Goal: Obtain resource: Download file/media

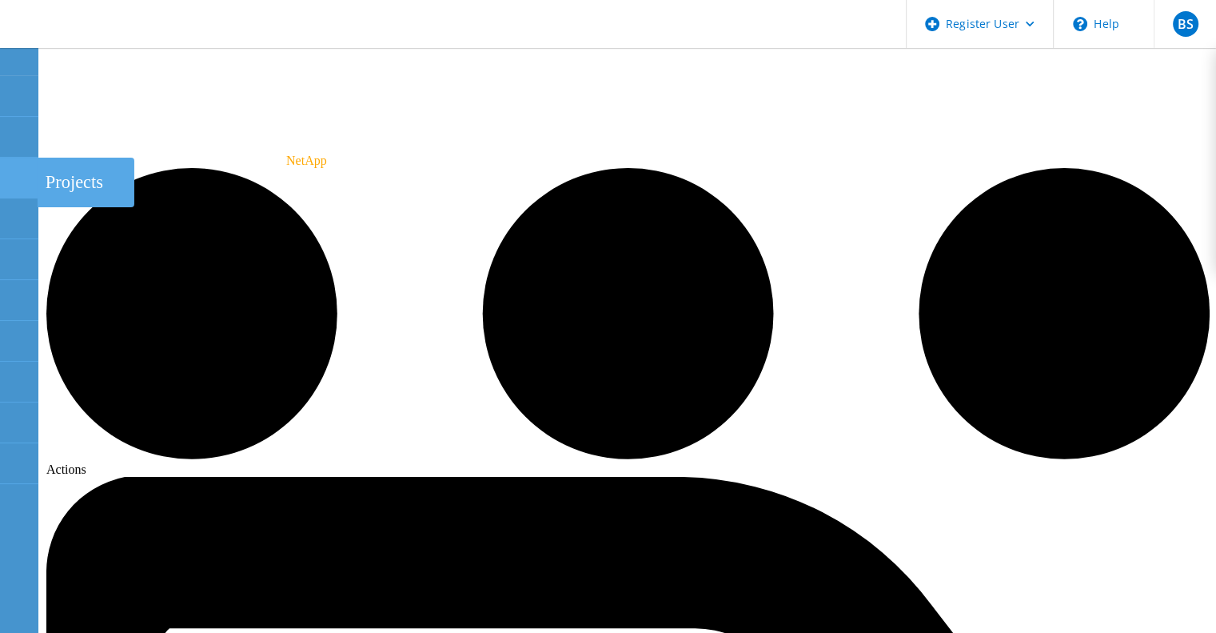
click at [9, 170] on use at bounding box center [9, 170] width 0 height 0
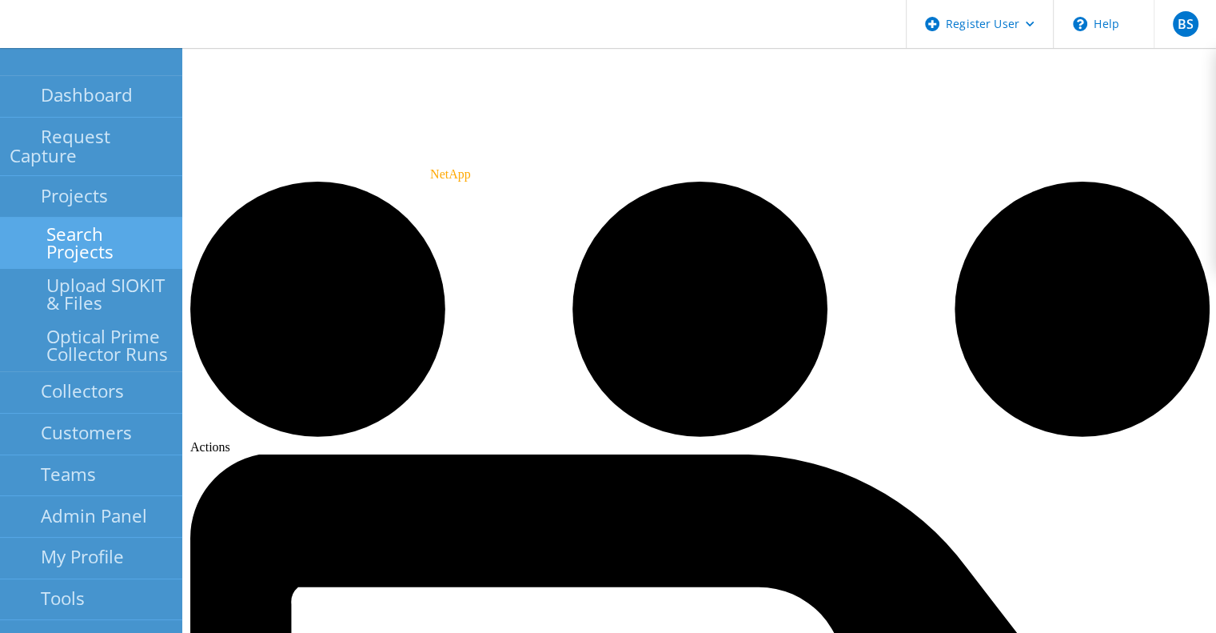
click at [45, 218] on link "Search Projects" at bounding box center [91, 243] width 182 height 51
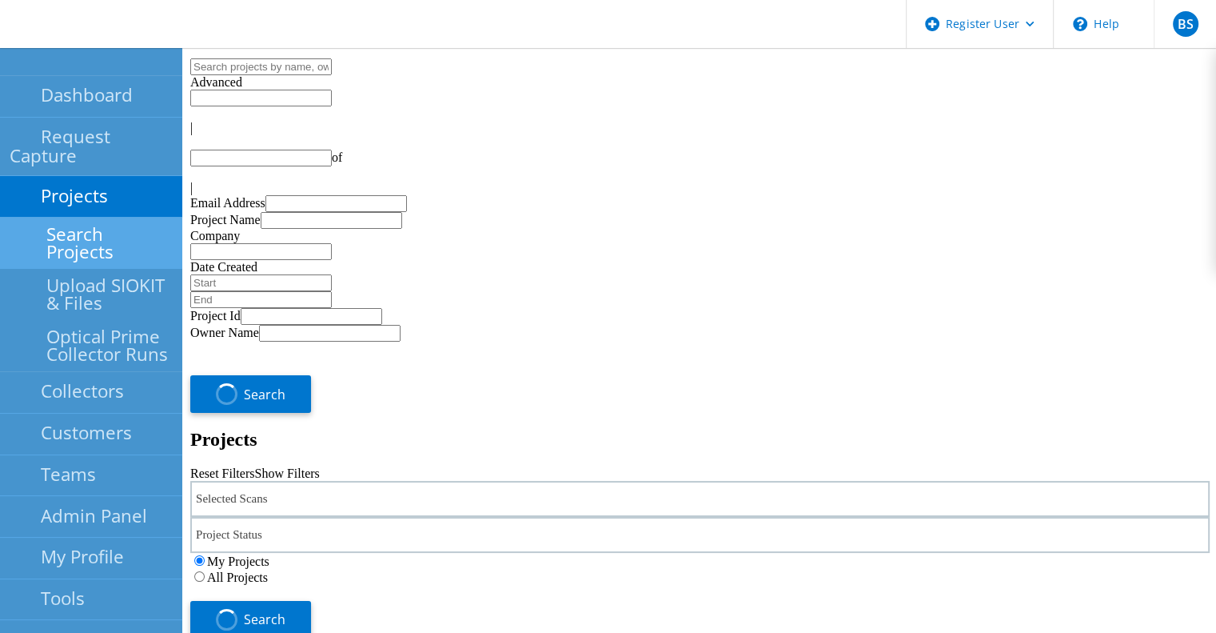
type input "1"
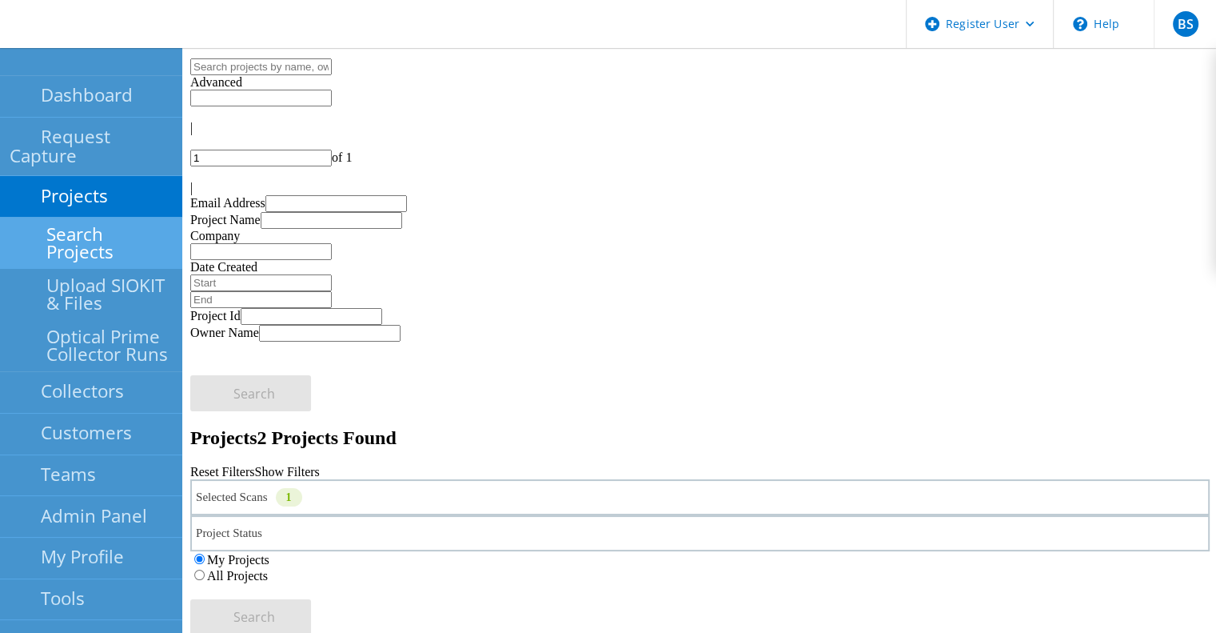
click at [268, 569] on label "All Projects" at bounding box center [237, 576] width 61 height 14
click at [205, 569] on input "All Projects" at bounding box center [199, 574] width 10 height 10
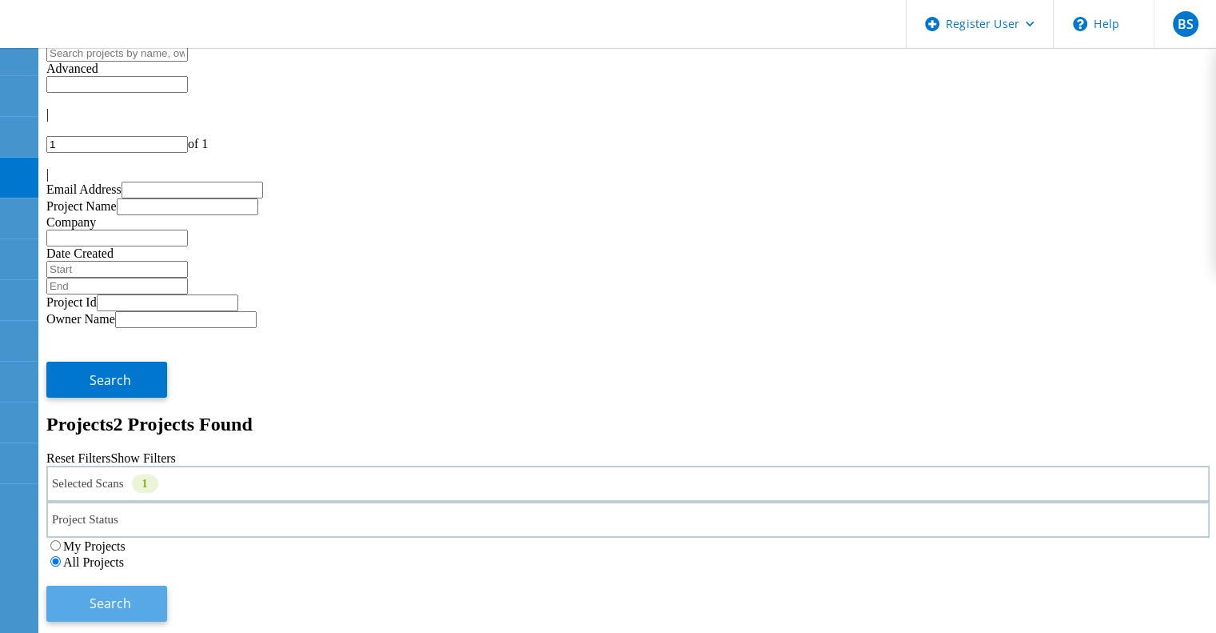
click at [131, 594] on span "Search" at bounding box center [111, 603] width 42 height 18
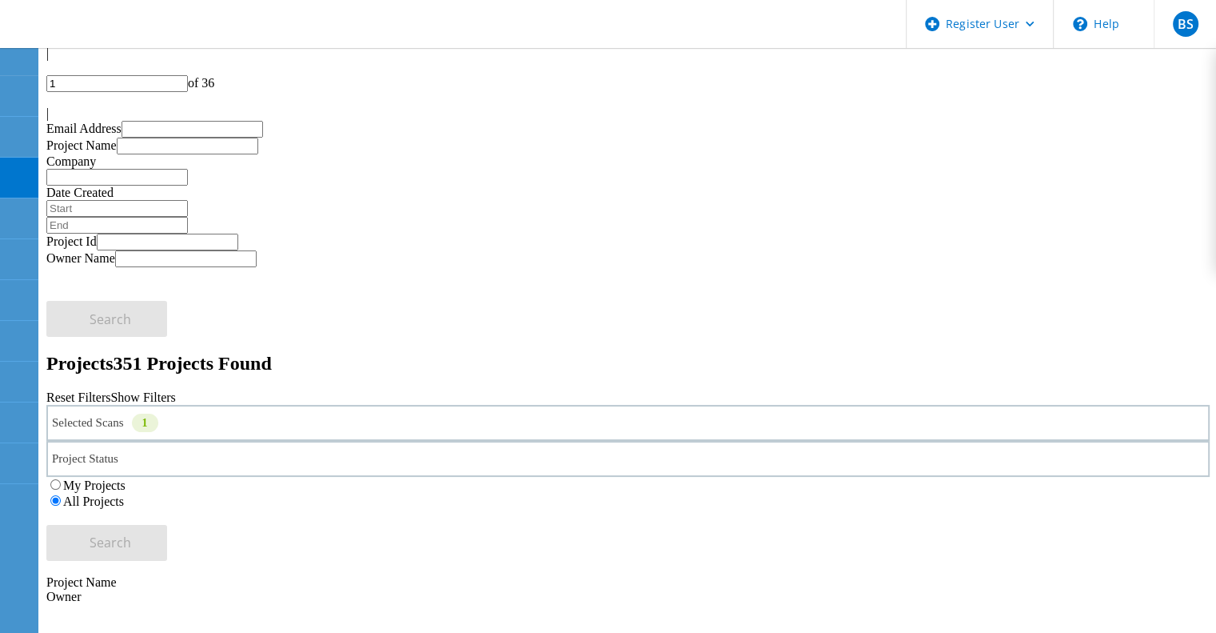
scroll to position [62, 0]
click at [9, 89] on use at bounding box center [9, 89] width 0 height 0
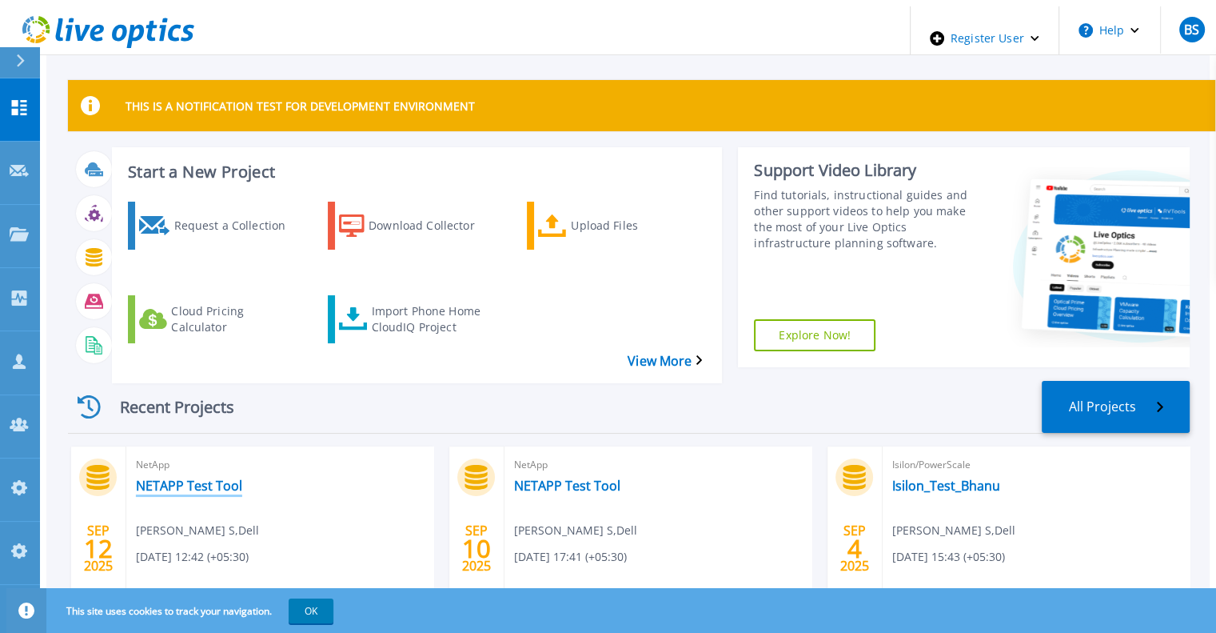
click at [178, 477] on link "NETAPP Test Tool" at bounding box center [189, 485] width 106 height 16
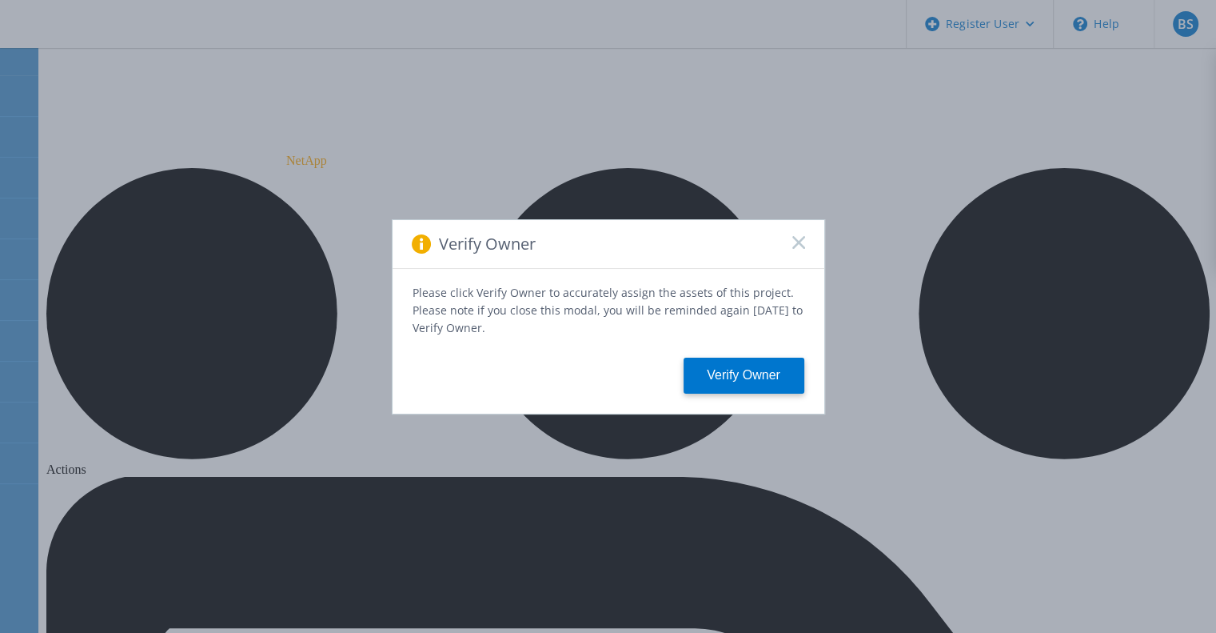
click at [795, 249] on rect at bounding box center [799, 242] width 14 height 14
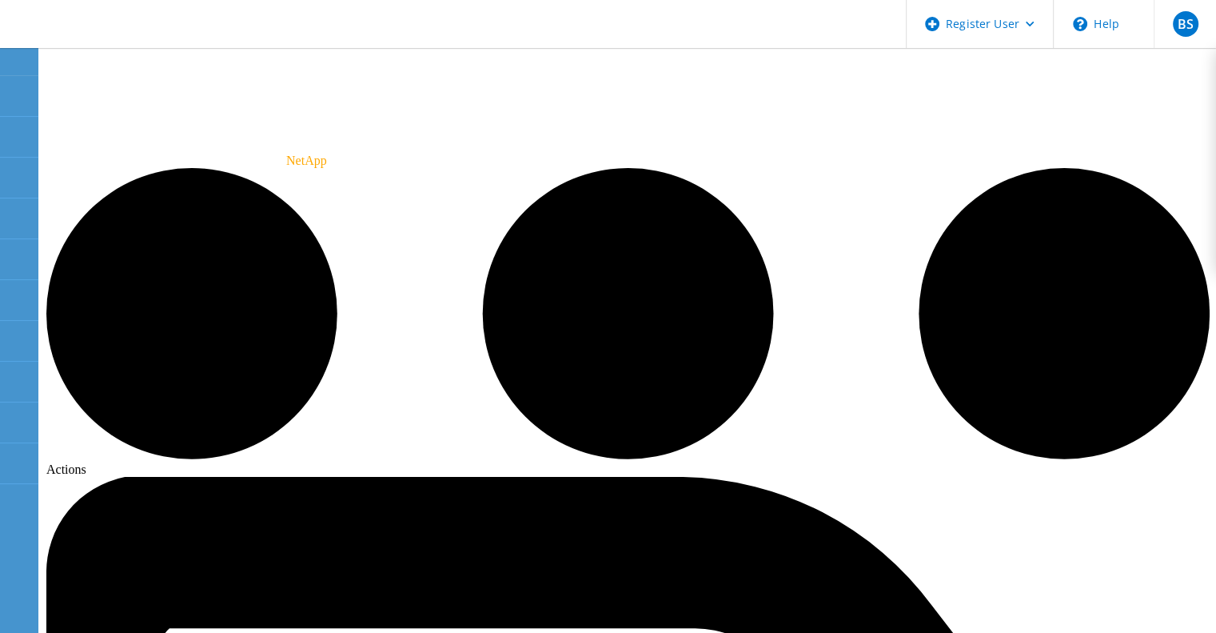
click at [9, 170] on use at bounding box center [9, 170] width 0 height 0
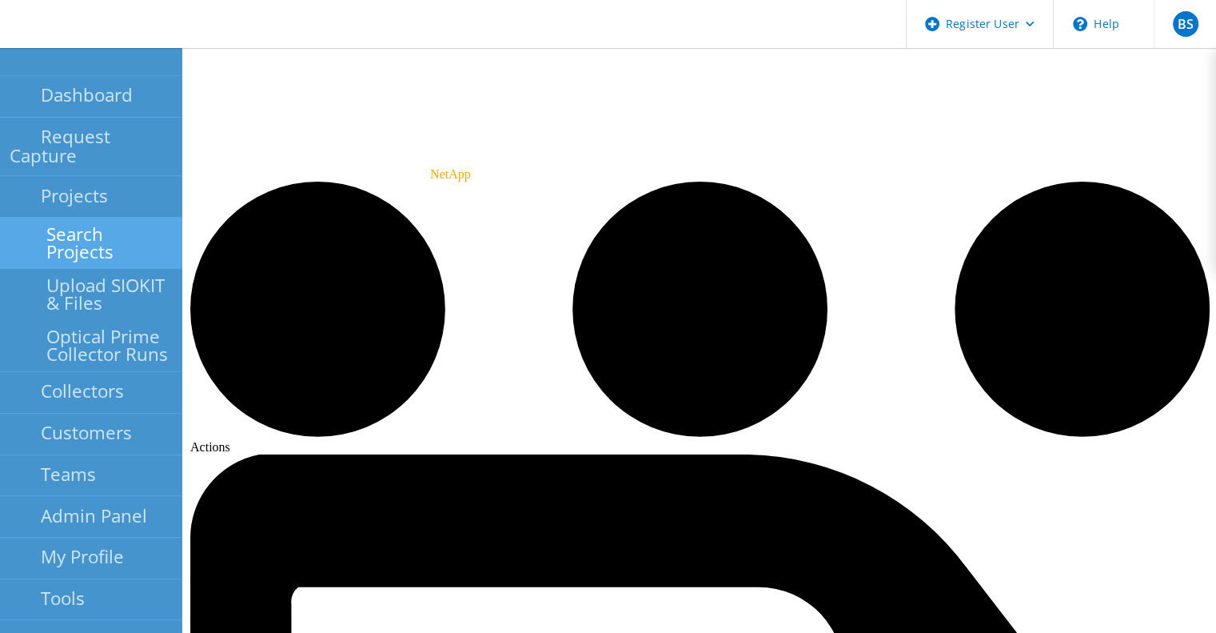
click at [39, 234] on link "Search Projects" at bounding box center [91, 243] width 182 height 51
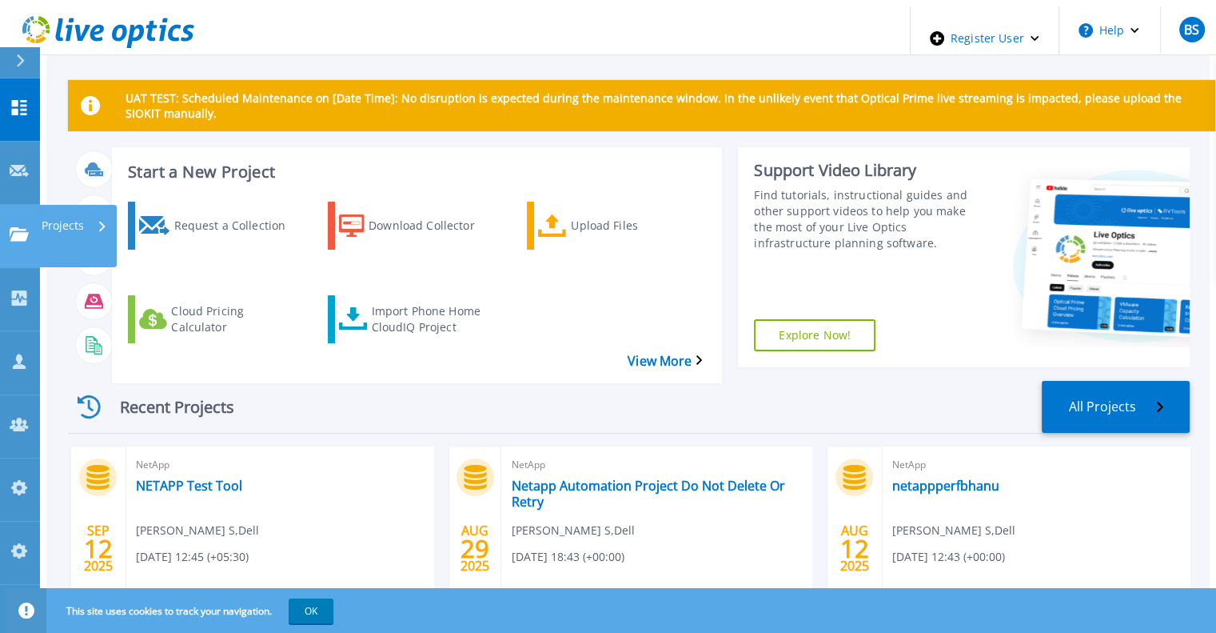
click at [23, 227] on icon at bounding box center [19, 234] width 19 height 14
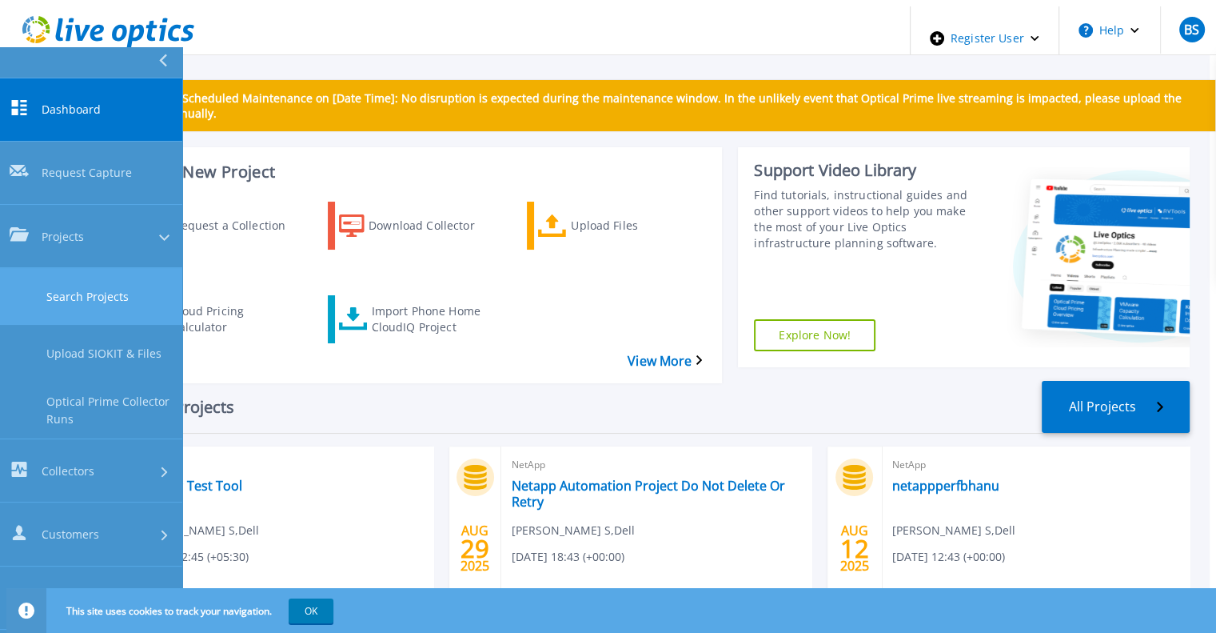
click at [45, 268] on link "Search Projects" at bounding box center [91, 296] width 182 height 57
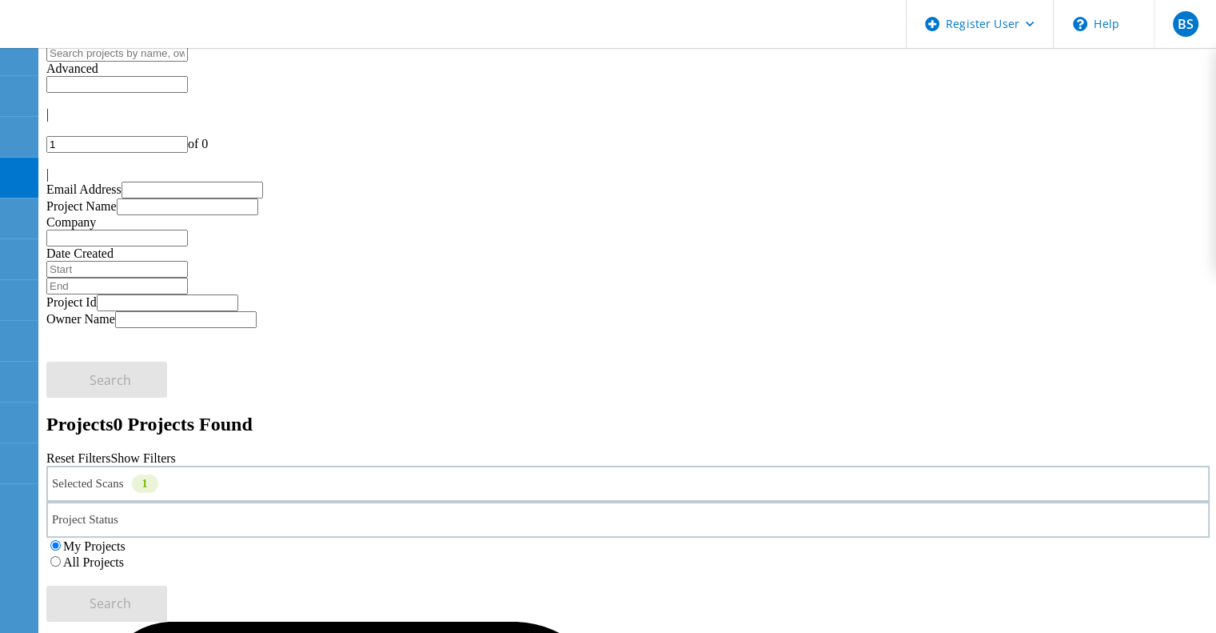
click at [124, 555] on label "All Projects" at bounding box center [93, 562] width 61 height 14
click at [61, 556] on input "All Projects" at bounding box center [55, 561] width 10 height 10
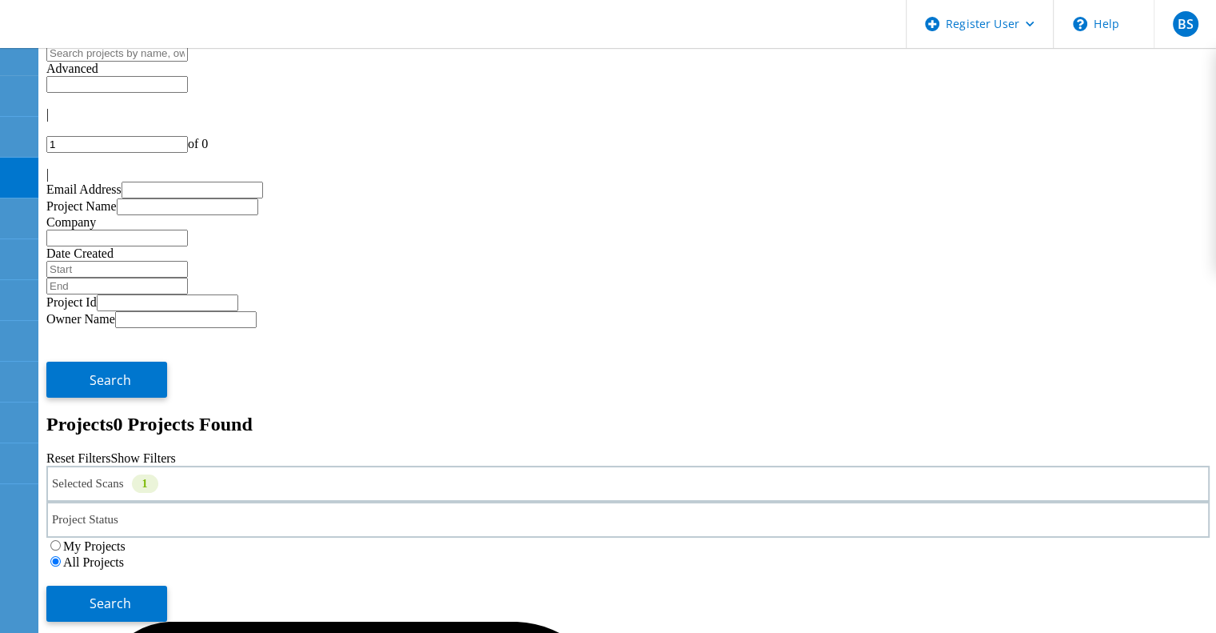
click at [941, 537] on div "My Projects All Projects" at bounding box center [628, 553] width 1164 height 32
click at [167, 585] on button "Search" at bounding box center [106, 603] width 121 height 36
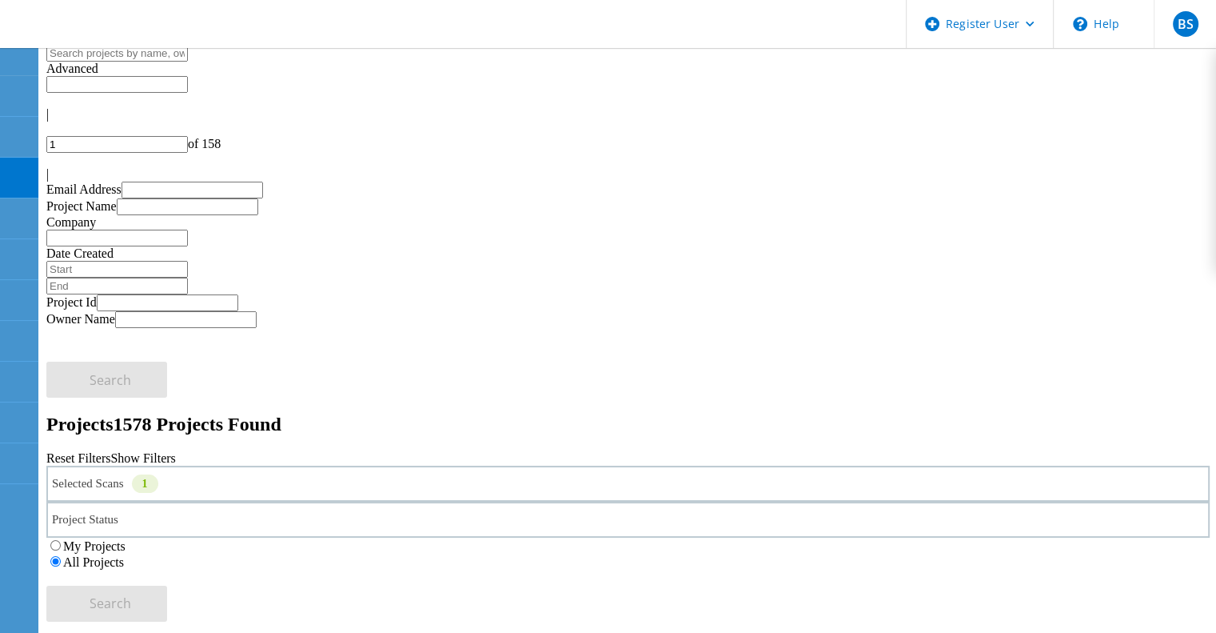
click at [298, 465] on div "Selected Scans 1" at bounding box center [628, 483] width 1164 height 36
click at [185, 453] on label "Isilon/PowerScale" at bounding box center [146, 460] width 93 height 14
click at [98, 453] on input "Isilon/PowerScale" at bounding box center [92, 458] width 10 height 10
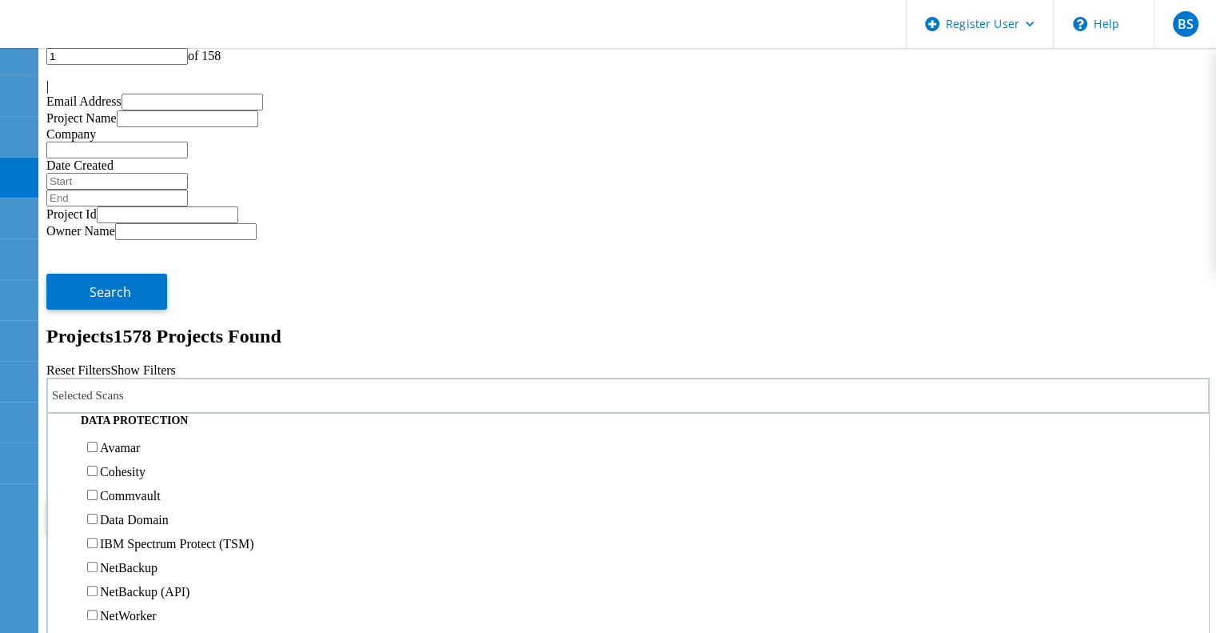
scroll to position [544, 0]
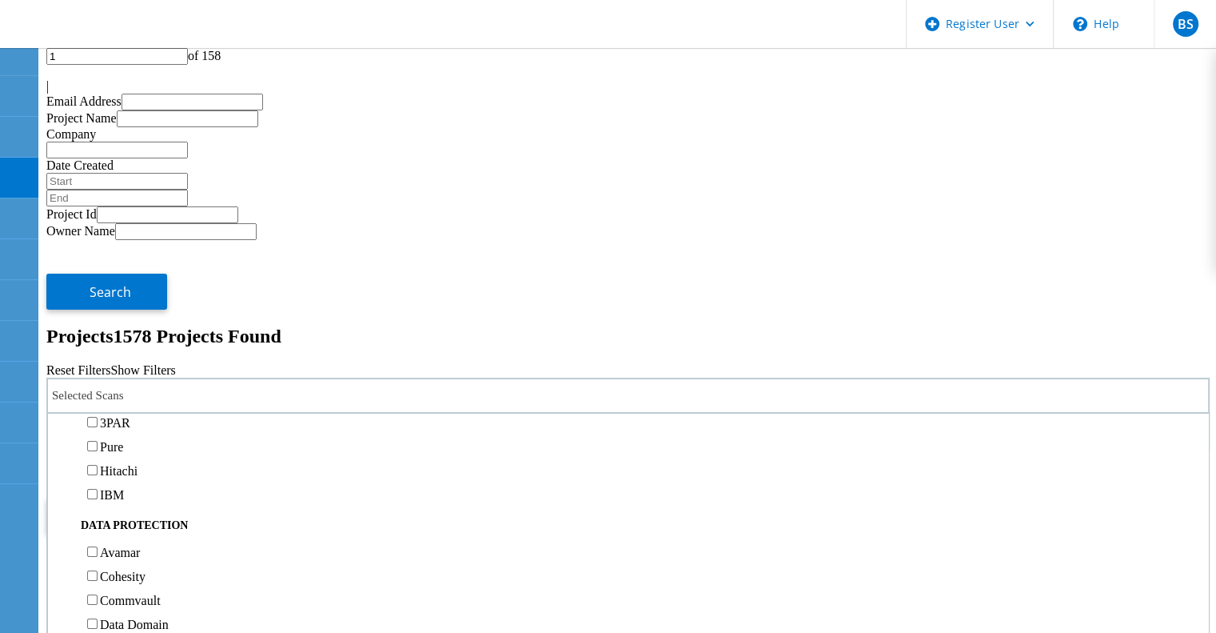
click at [141, 368] on label "NetApp" at bounding box center [120, 375] width 41 height 14
click at [98, 369] on input "NetApp" at bounding box center [92, 374] width 10 height 10
click at [167, 497] on button "Search" at bounding box center [106, 515] width 121 height 36
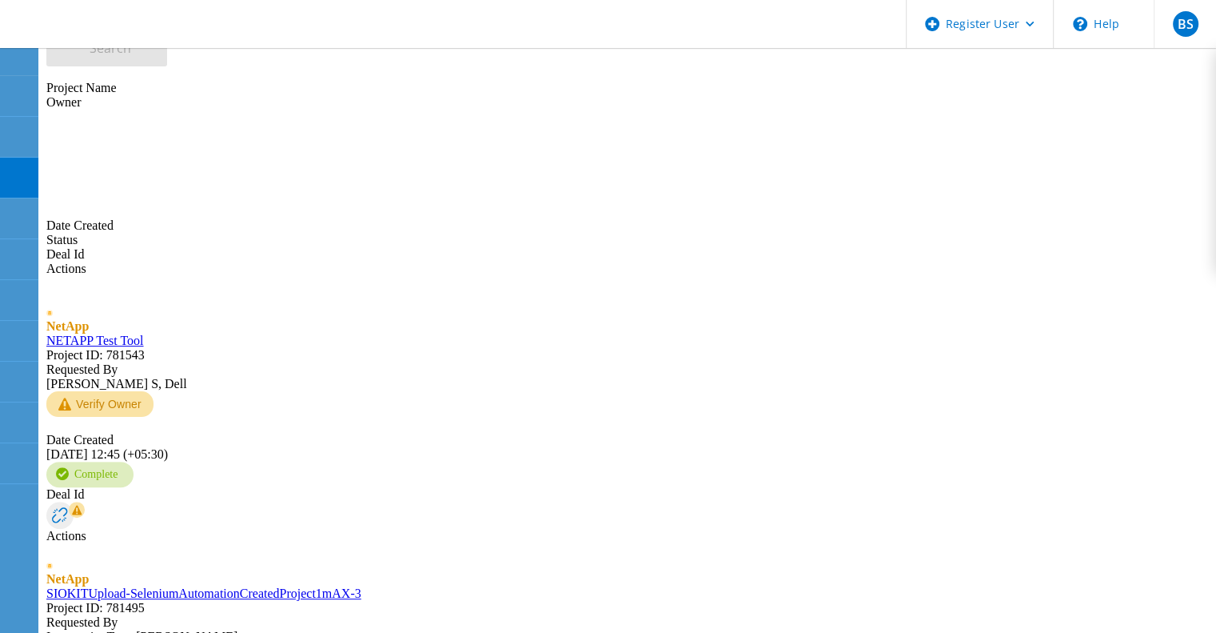
scroll to position [0, 0]
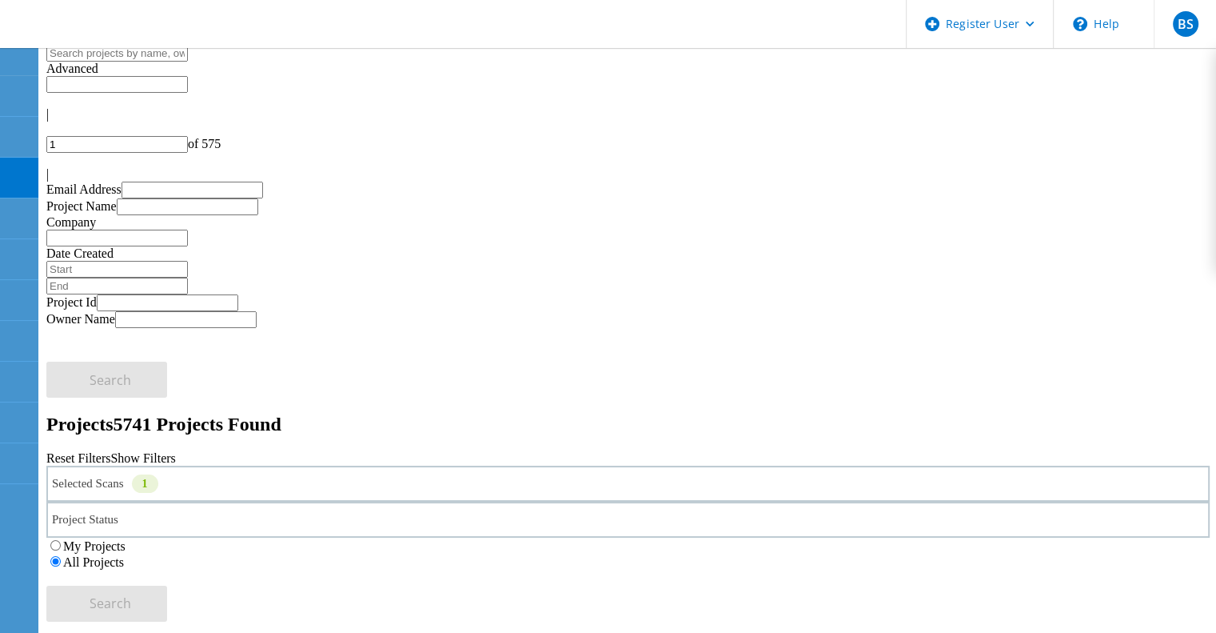
click at [46, 164] on icon at bounding box center [46, 164] width 0 height 0
type input "3"
click at [188, 62] on input "text" at bounding box center [117, 53] width 142 height 17
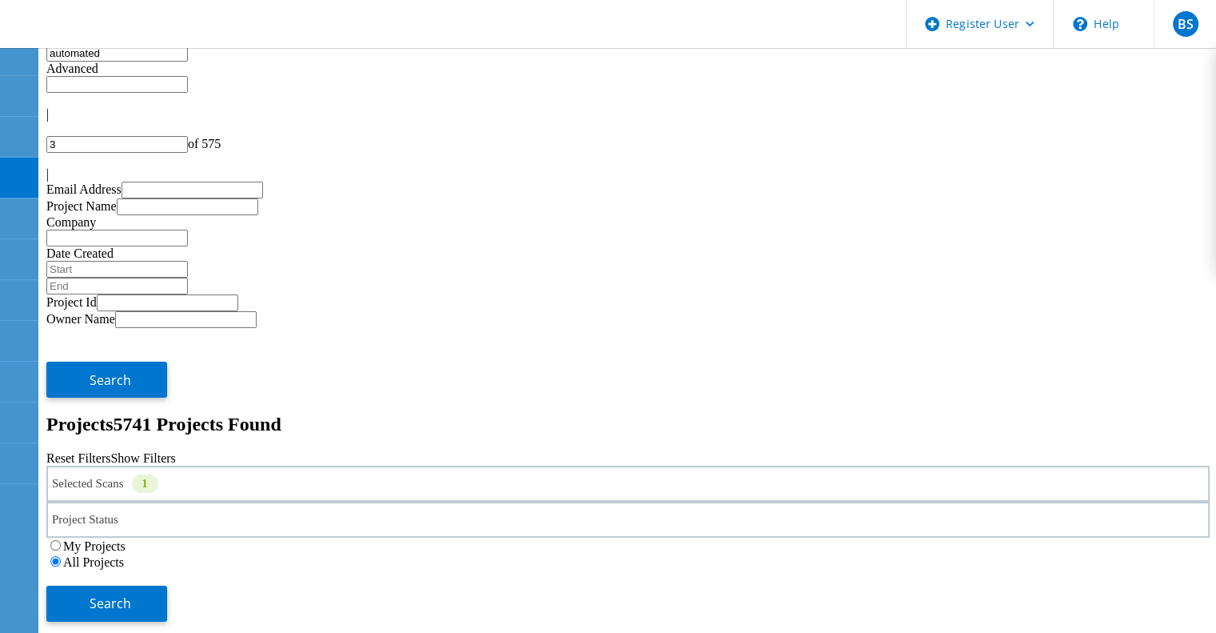
type input "automated"
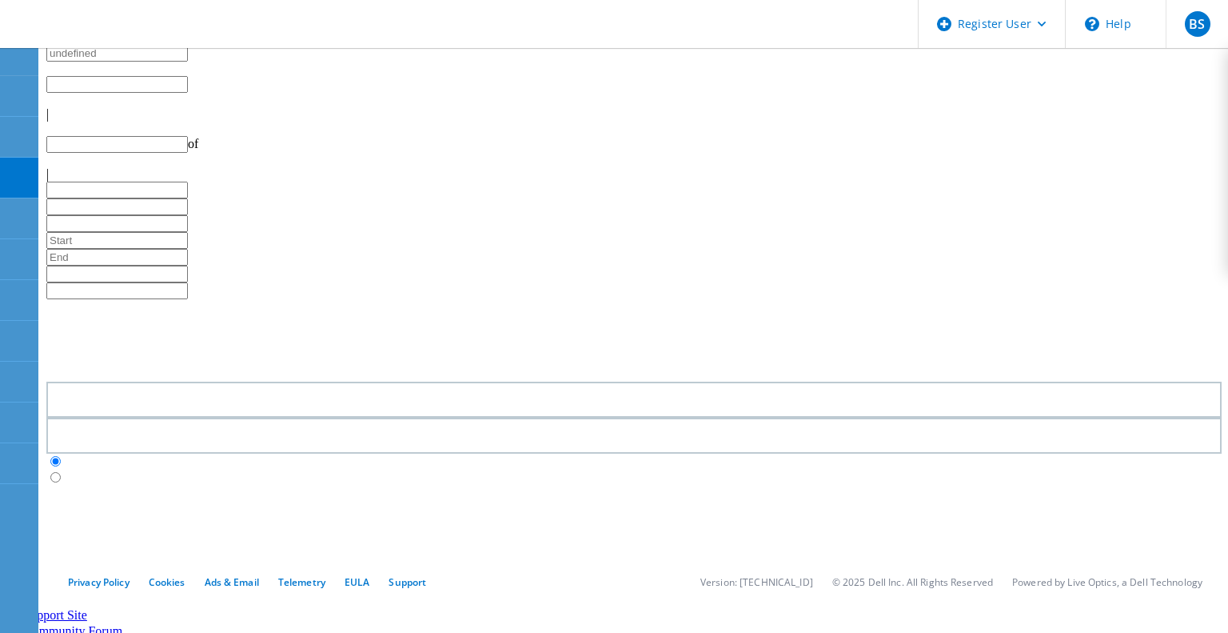
type input "1"
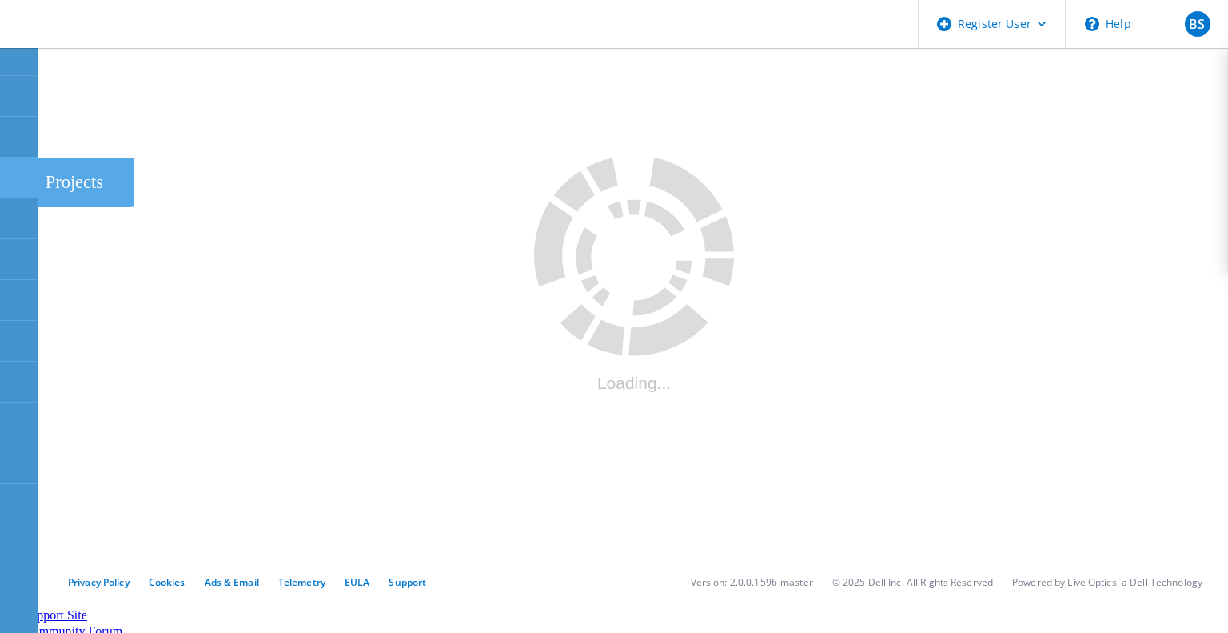
click at [18, 182] on div at bounding box center [18, 180] width 19 height 18
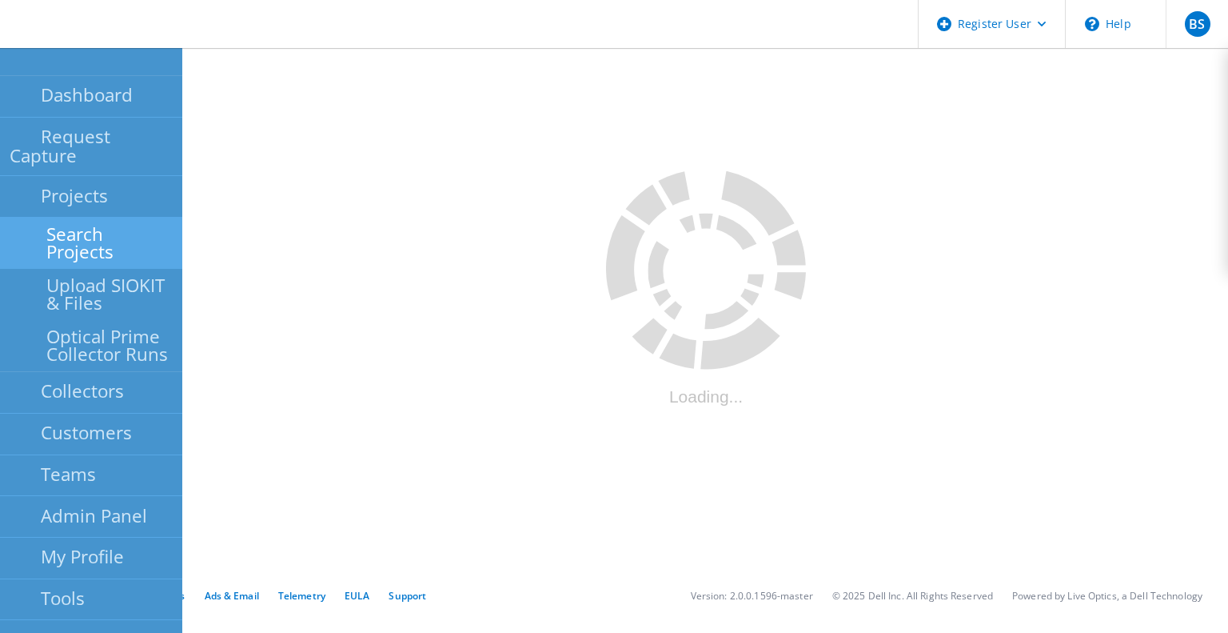
click at [68, 218] on link "Search Projects" at bounding box center [91, 243] width 182 height 51
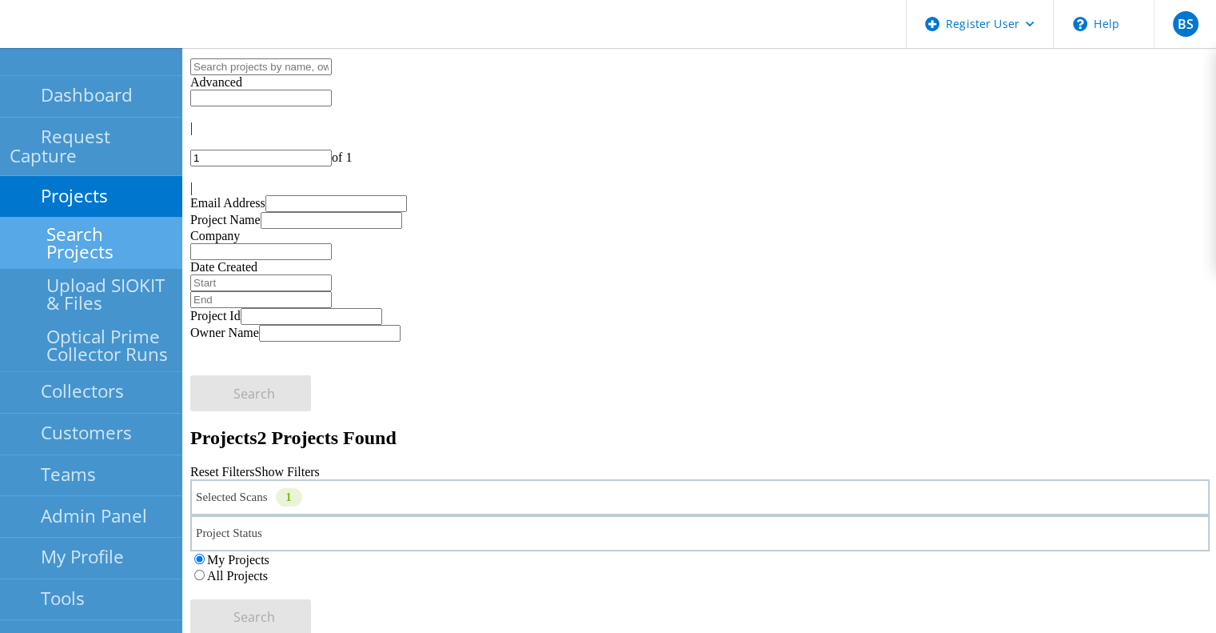
click at [379, 479] on div "Selected Scans 1" at bounding box center [700, 497] width 1020 height 36
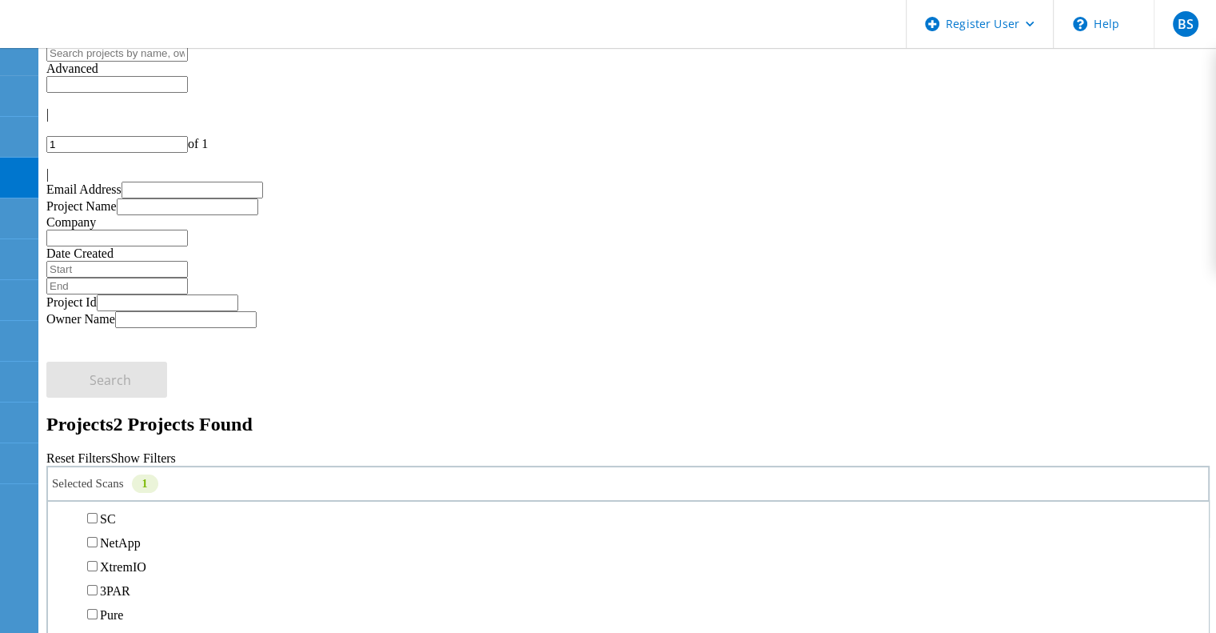
scroll to position [466, 0]
click at [193, 485] on label "Isilon/PowerScale" at bounding box center [146, 492] width 93 height 14
click at [98, 486] on input "Isilon/PowerScale" at bounding box center [92, 491] width 10 height 10
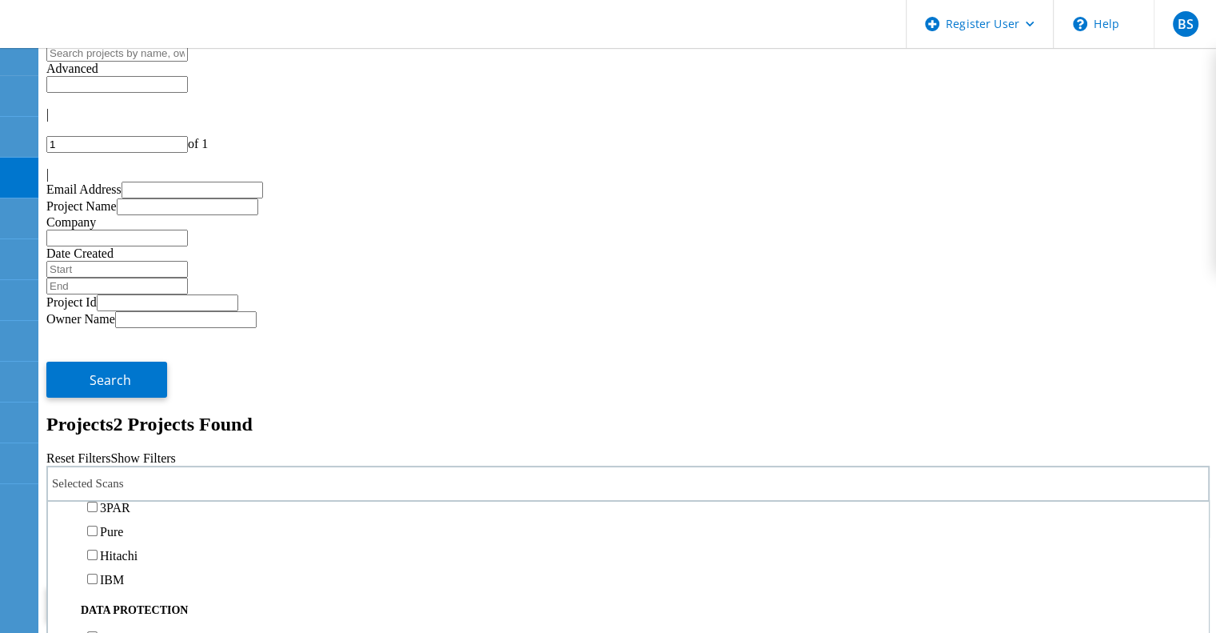
scroll to position [549, 0]
click at [141, 451] on label "NetApp" at bounding box center [120, 458] width 41 height 14
click at [98, 452] on input "NetApp" at bounding box center [92, 457] width 10 height 10
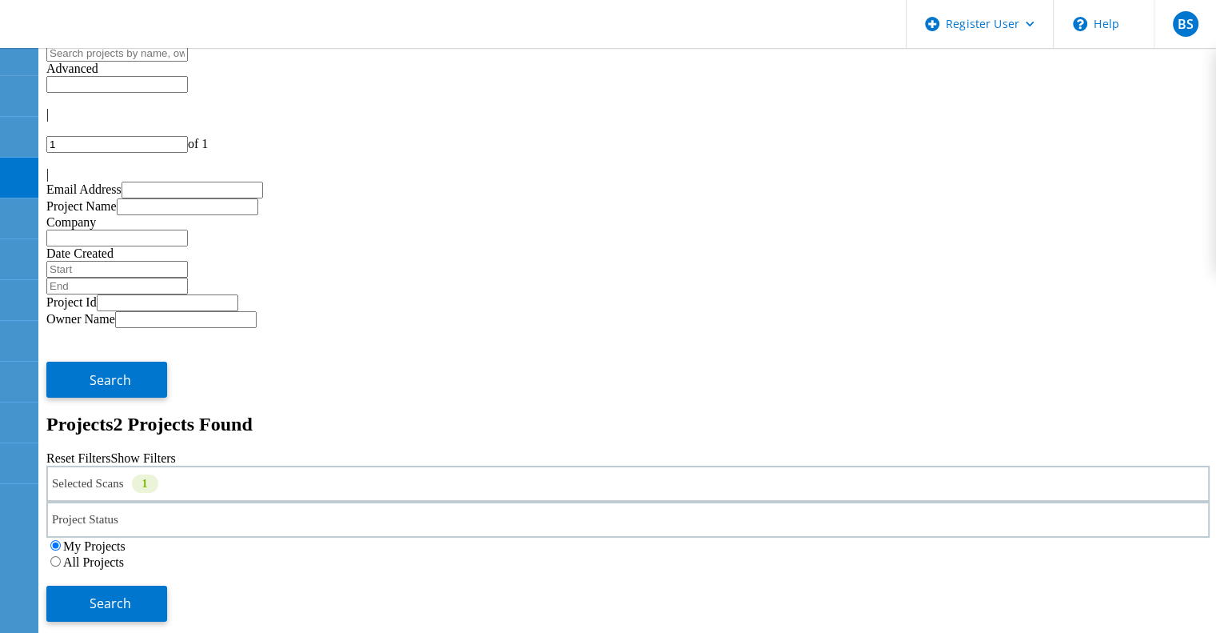
click at [124, 555] on label "All Projects" at bounding box center [93, 562] width 61 height 14
click at [61, 556] on input "All Projects" at bounding box center [55, 561] width 10 height 10
click at [167, 585] on button "Search" at bounding box center [106, 603] width 121 height 36
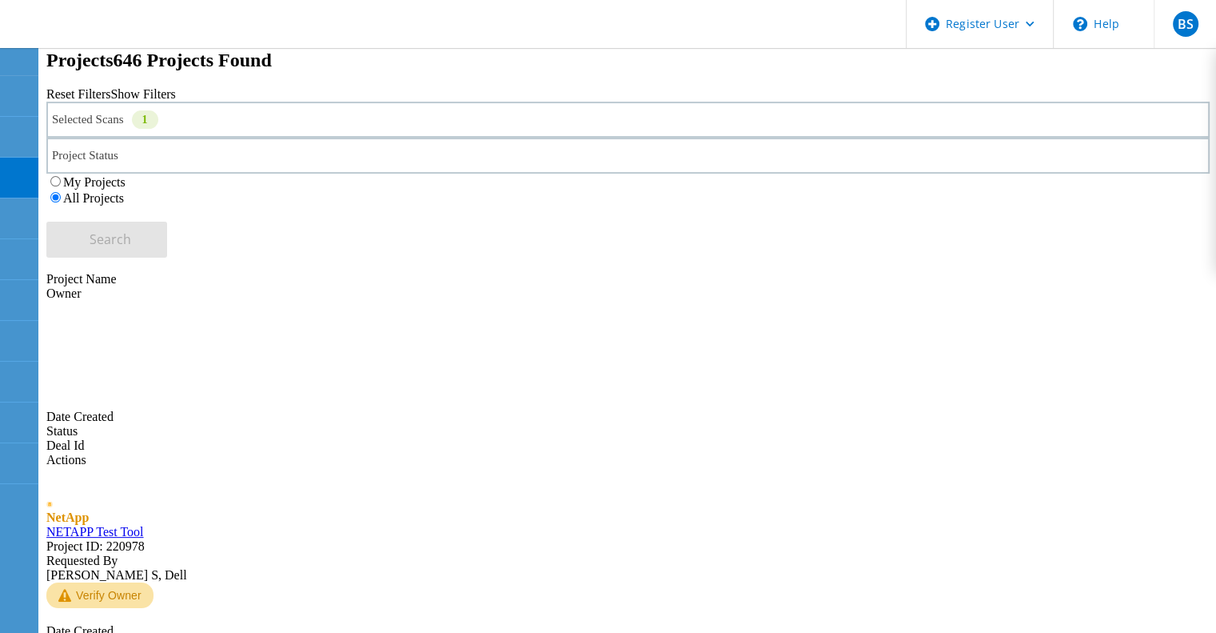
scroll to position [375, 0]
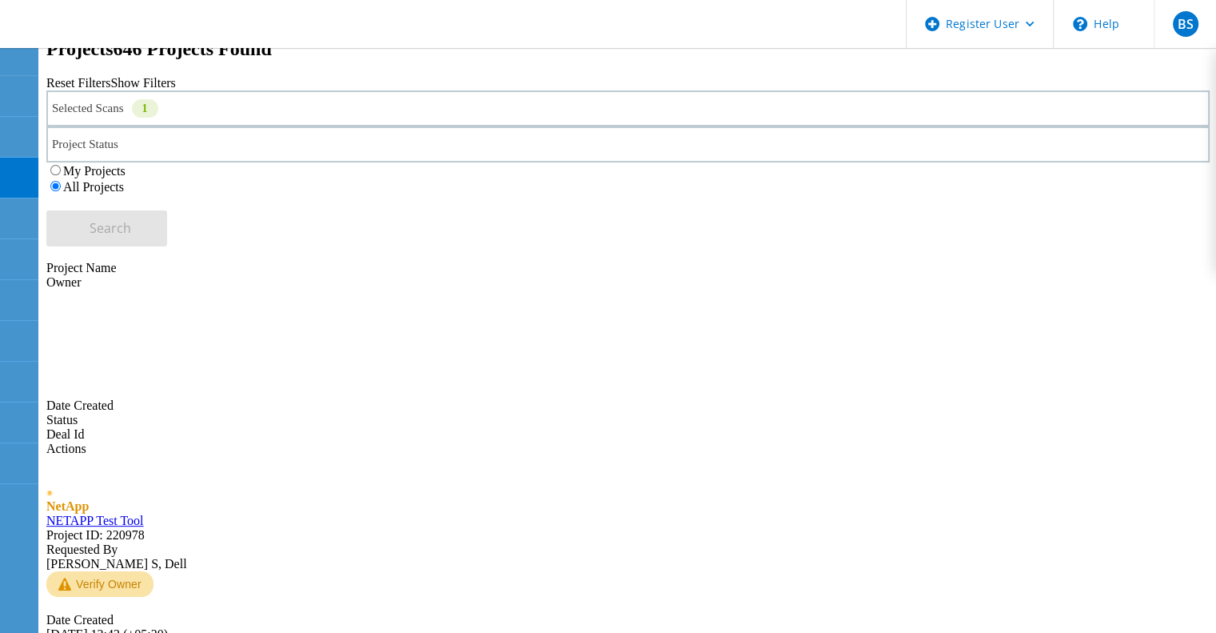
type input "2"
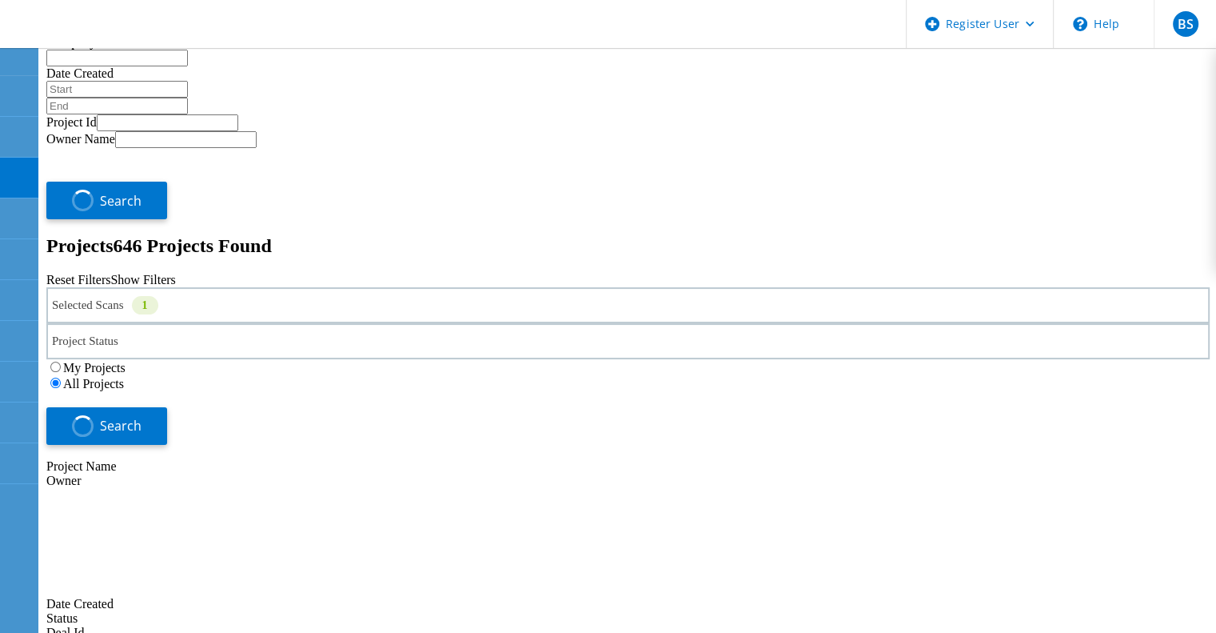
scroll to position [179, 0]
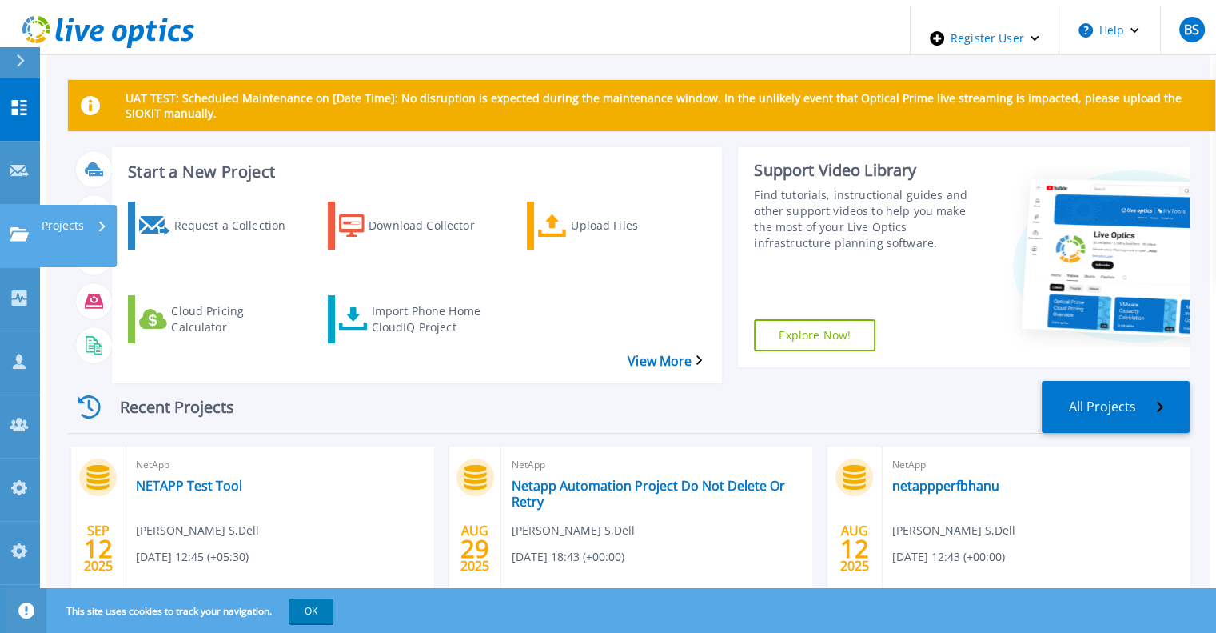
click at [11, 227] on icon at bounding box center [19, 234] width 19 height 14
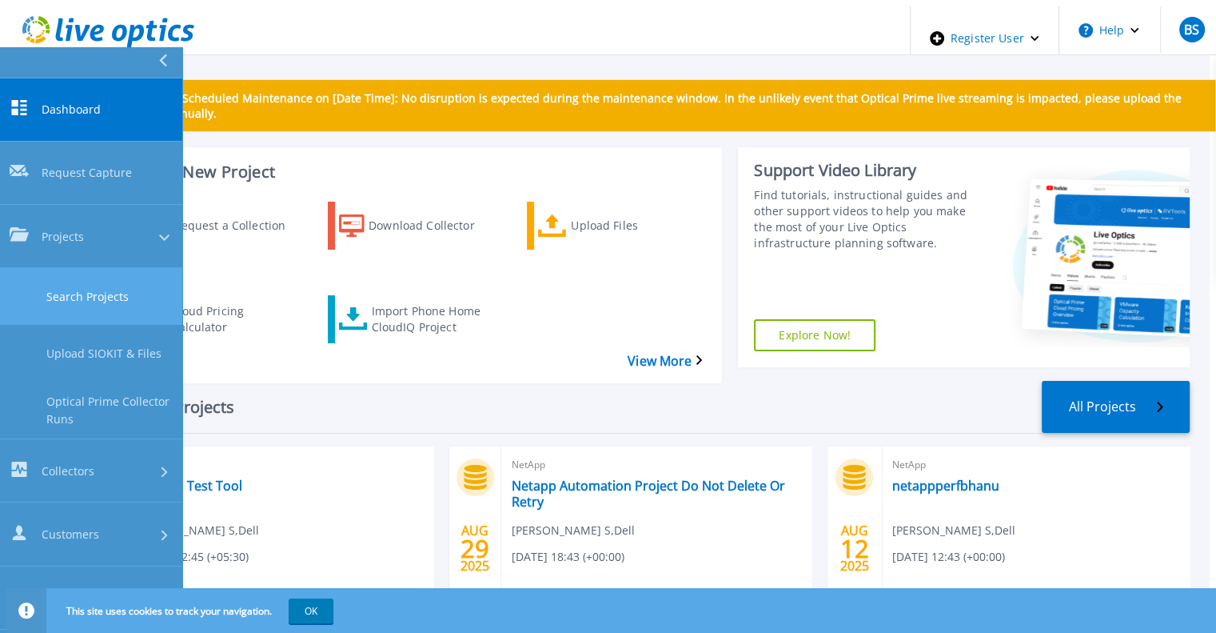
click at [54, 268] on link "Search Projects" at bounding box center [91, 296] width 182 height 57
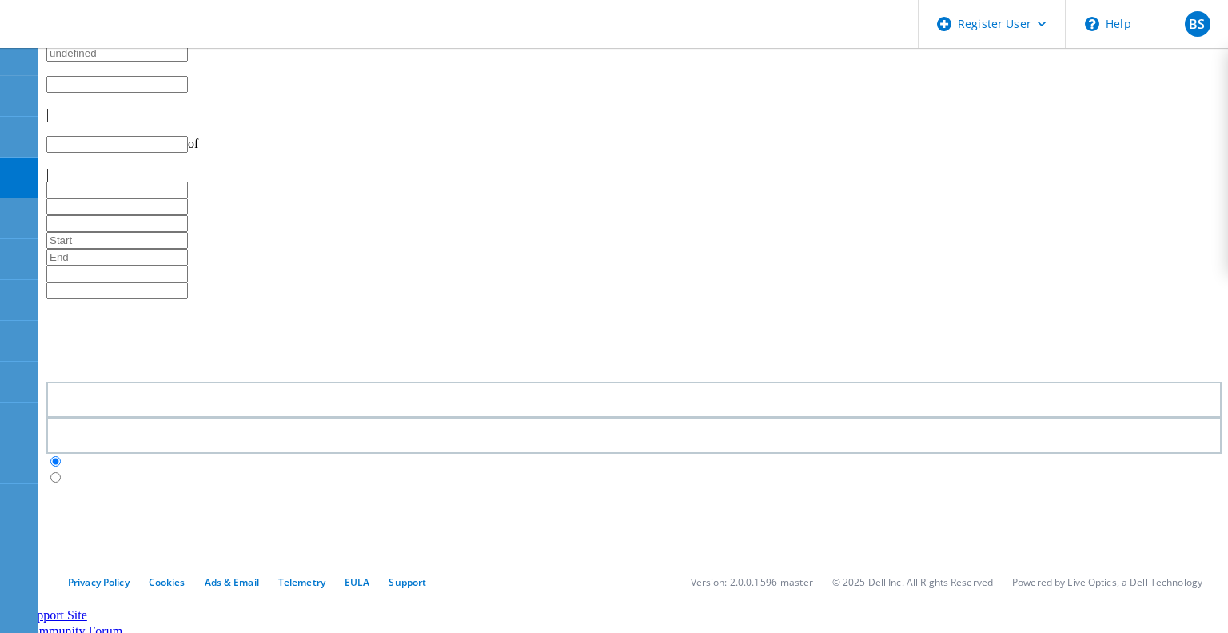
type input "2"
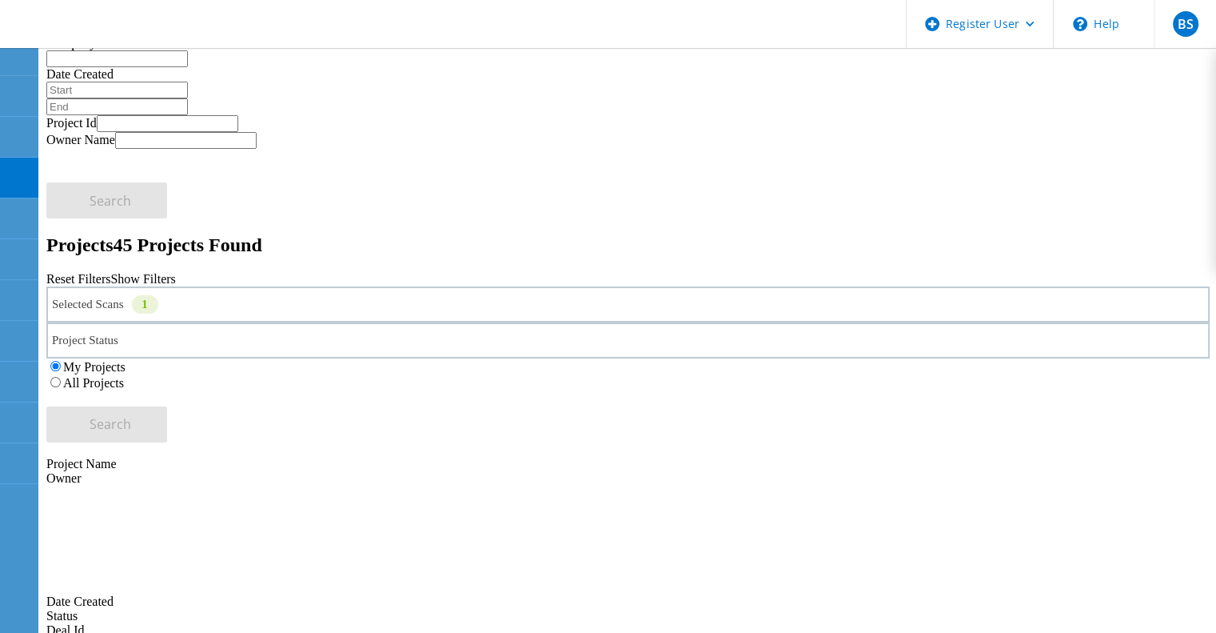
scroll to position [179, 0]
click at [16, 101] on div at bounding box center [18, 99] width 19 height 18
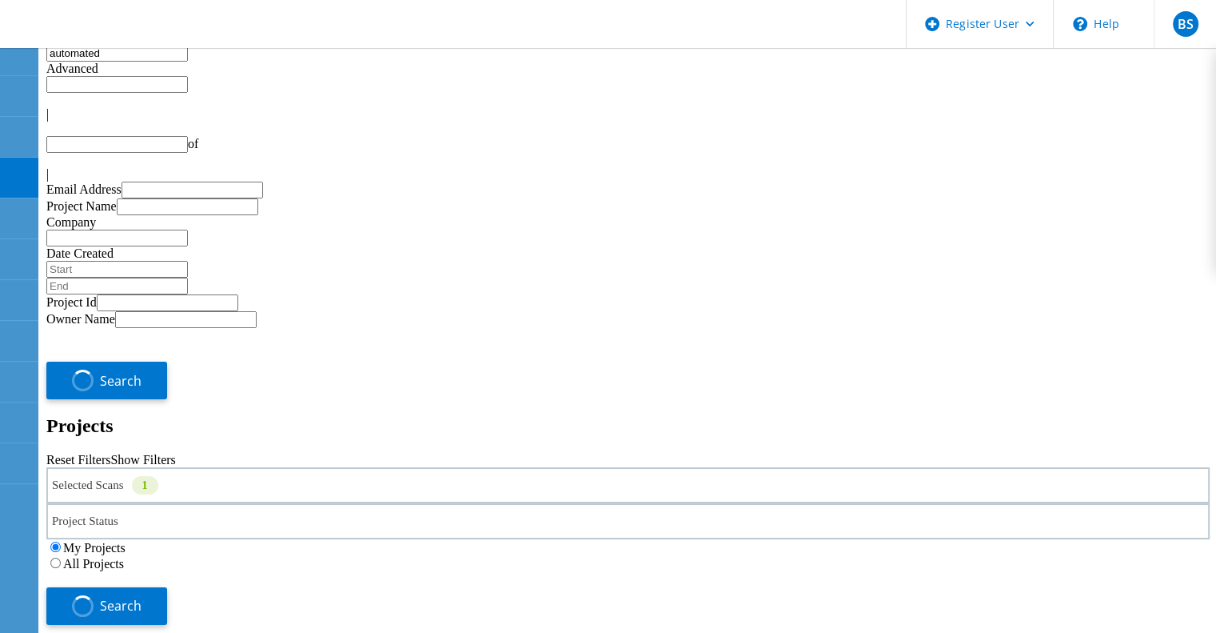
type input "1"
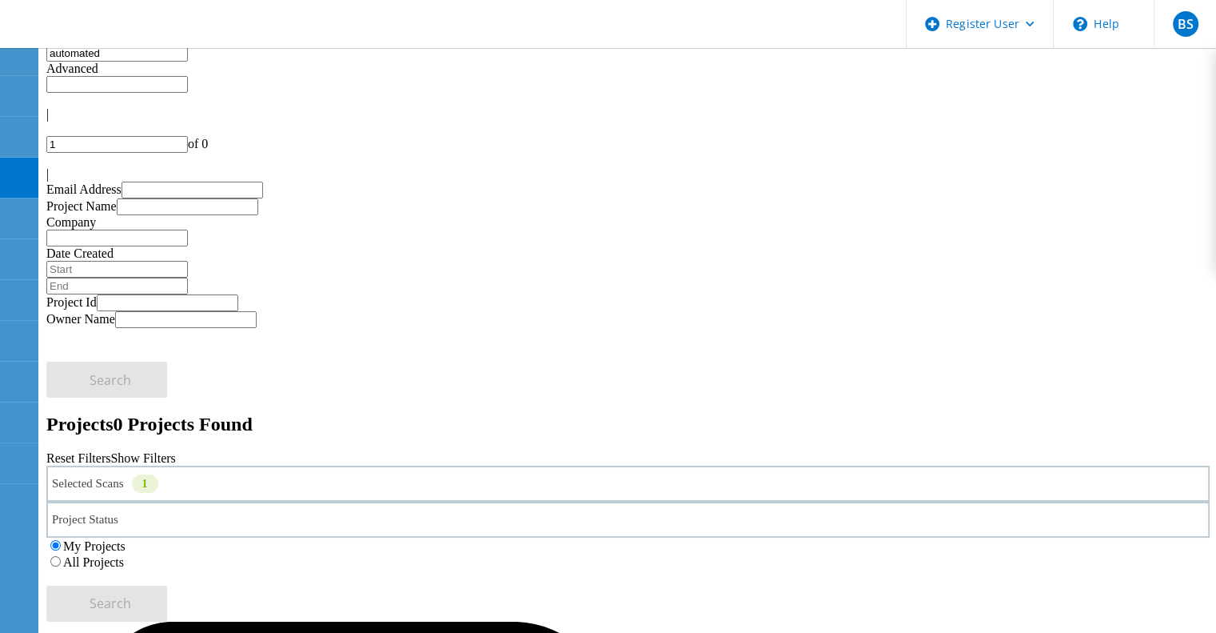
click at [282, 465] on div "Selected Scans 1" at bounding box center [628, 483] width 1164 height 36
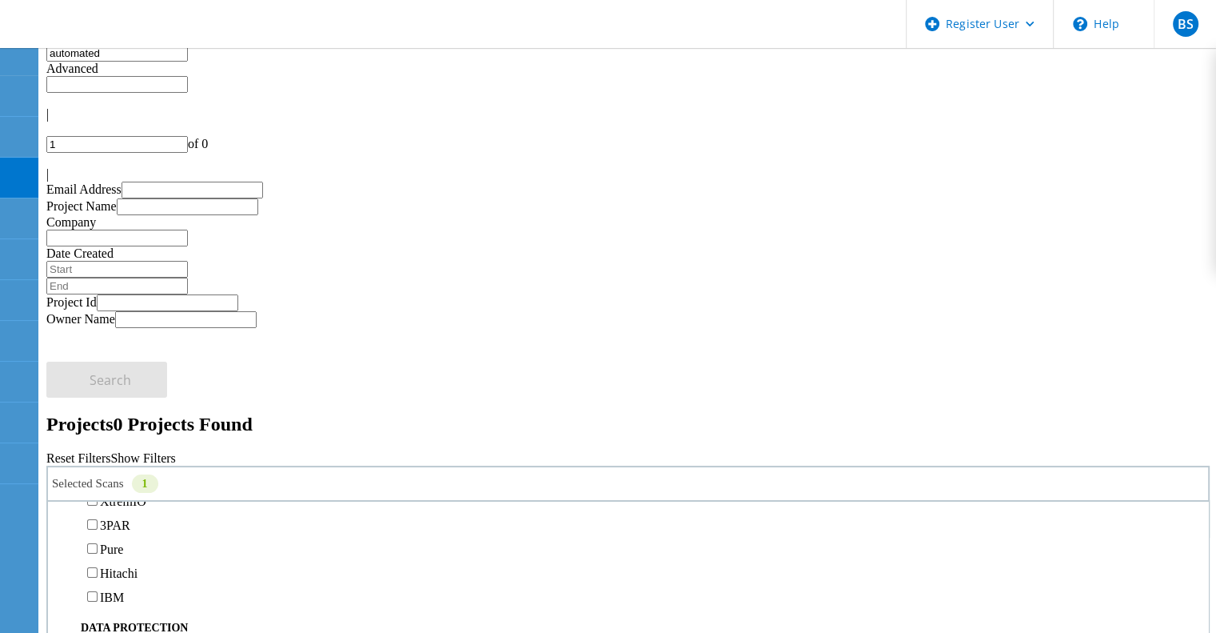
scroll to position [530, 0]
click at [842, 537] on div "My Projects All Projects" at bounding box center [628, 553] width 1164 height 32
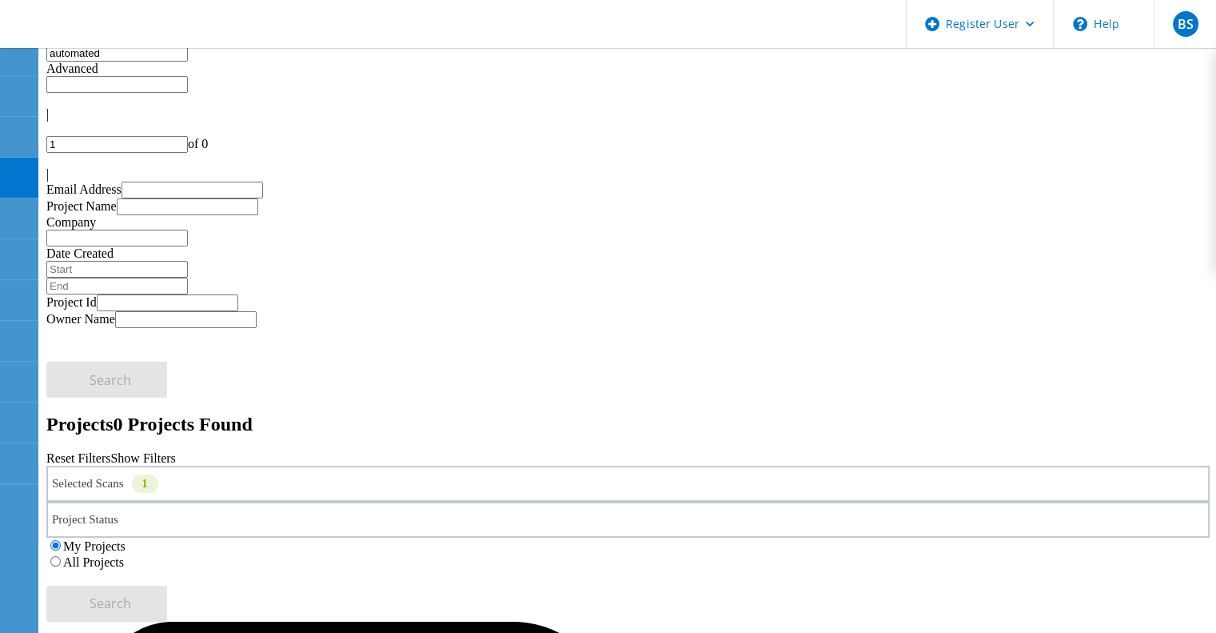
click at [124, 555] on label "All Projects" at bounding box center [93, 562] width 61 height 14
click at [61, 556] on input "All Projects" at bounding box center [55, 561] width 10 height 10
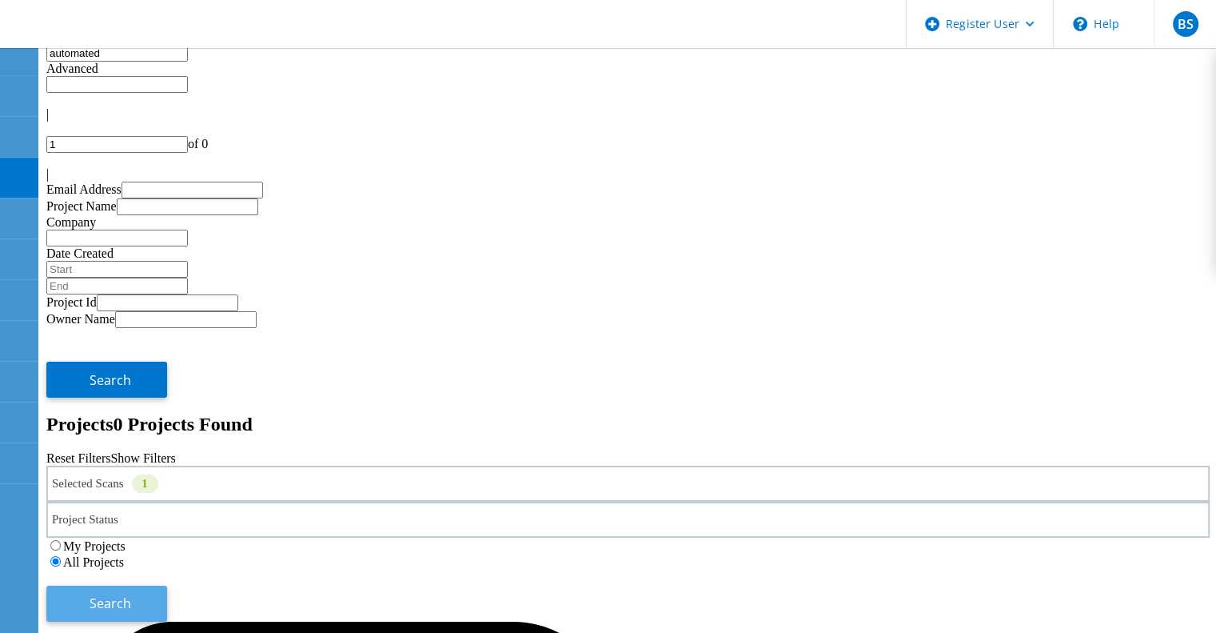
click at [167, 585] on button "Search" at bounding box center [106, 603] width 121 height 36
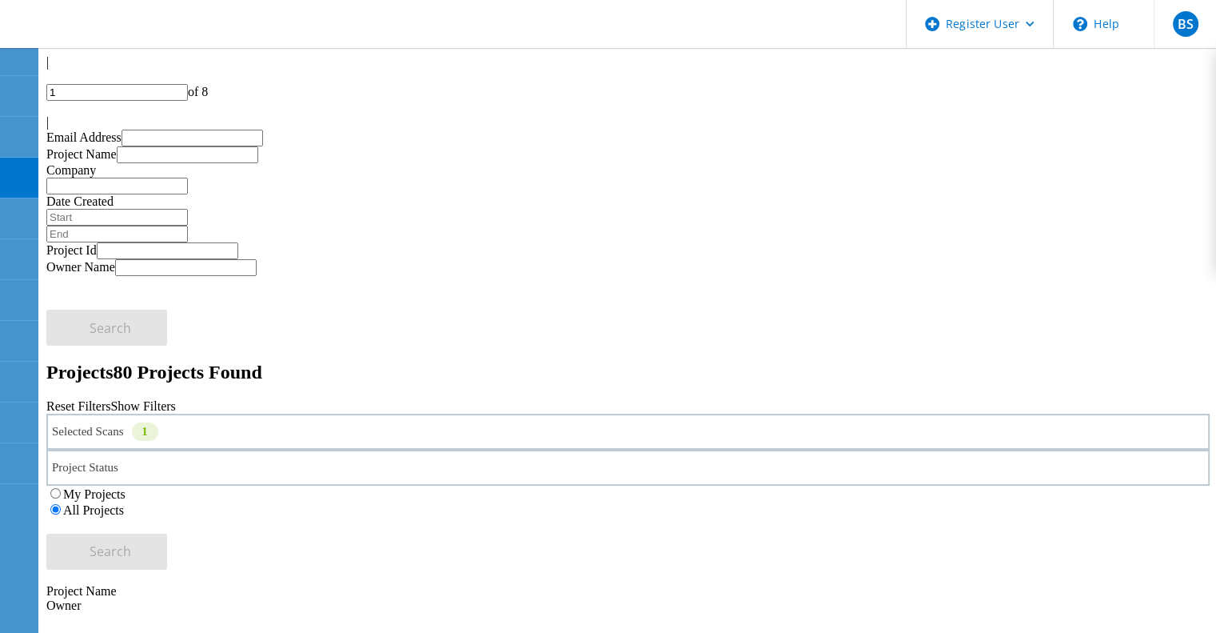
scroll to position [54, 0]
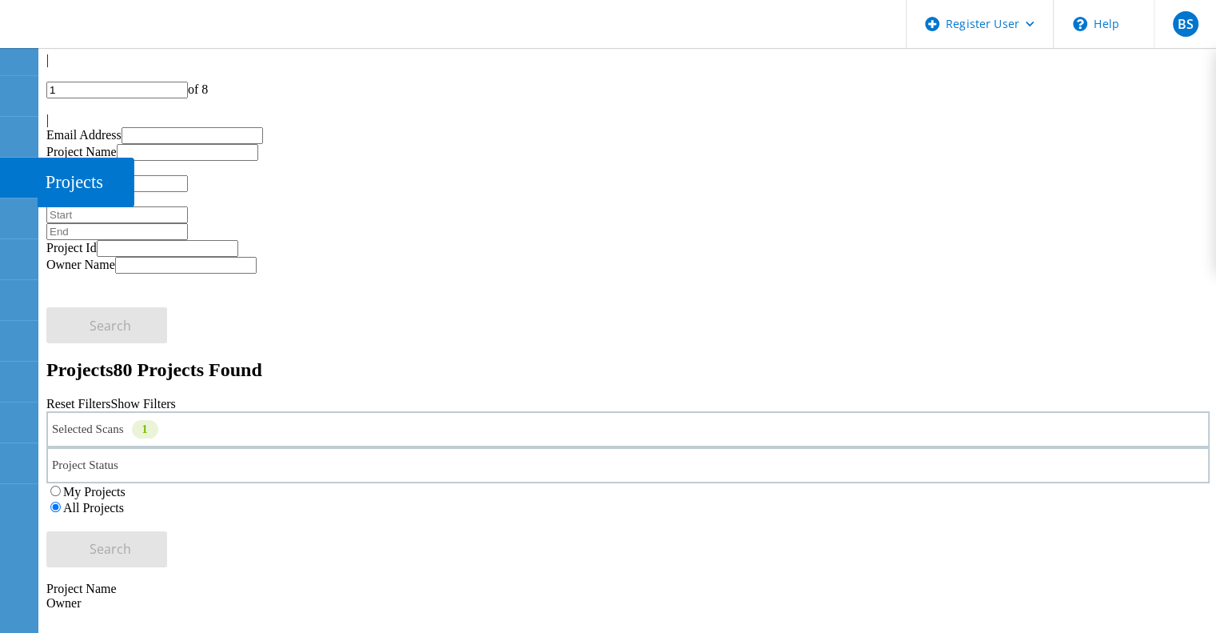
click at [17, 182] on icon at bounding box center [18, 177] width 19 height 15
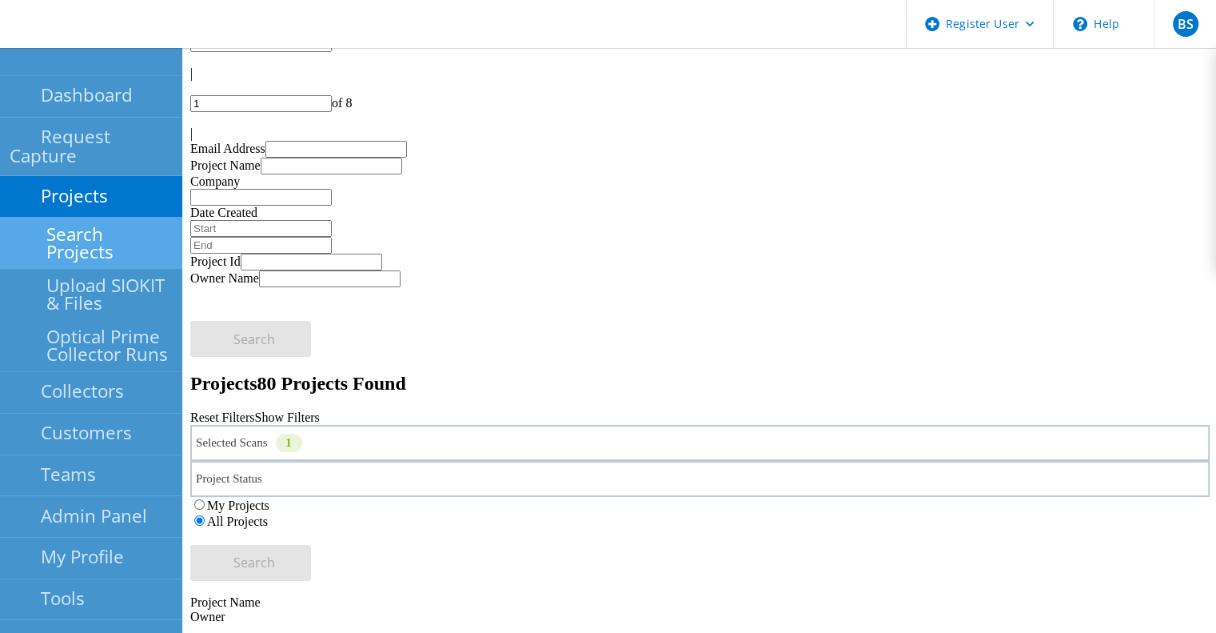
click at [73, 222] on link "Search Projects" at bounding box center [91, 243] width 182 height 51
click at [98, 223] on link "Search Projects" at bounding box center [91, 243] width 182 height 51
click at [72, 65] on div at bounding box center [87, 61] width 182 height 27
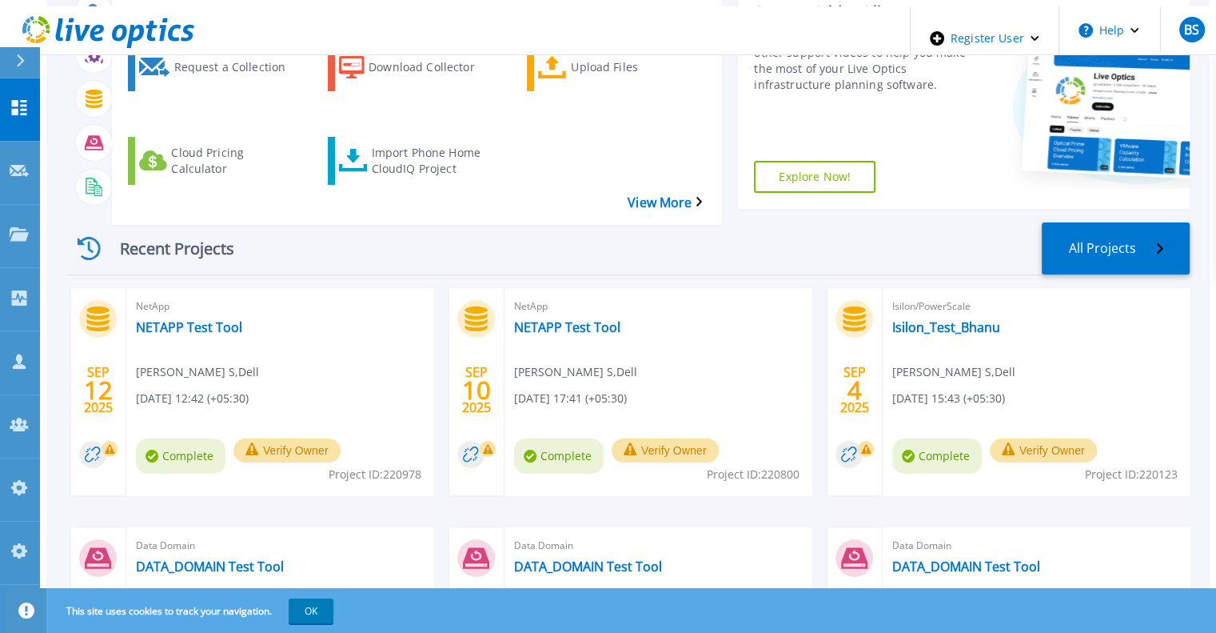
scroll to position [240, 0]
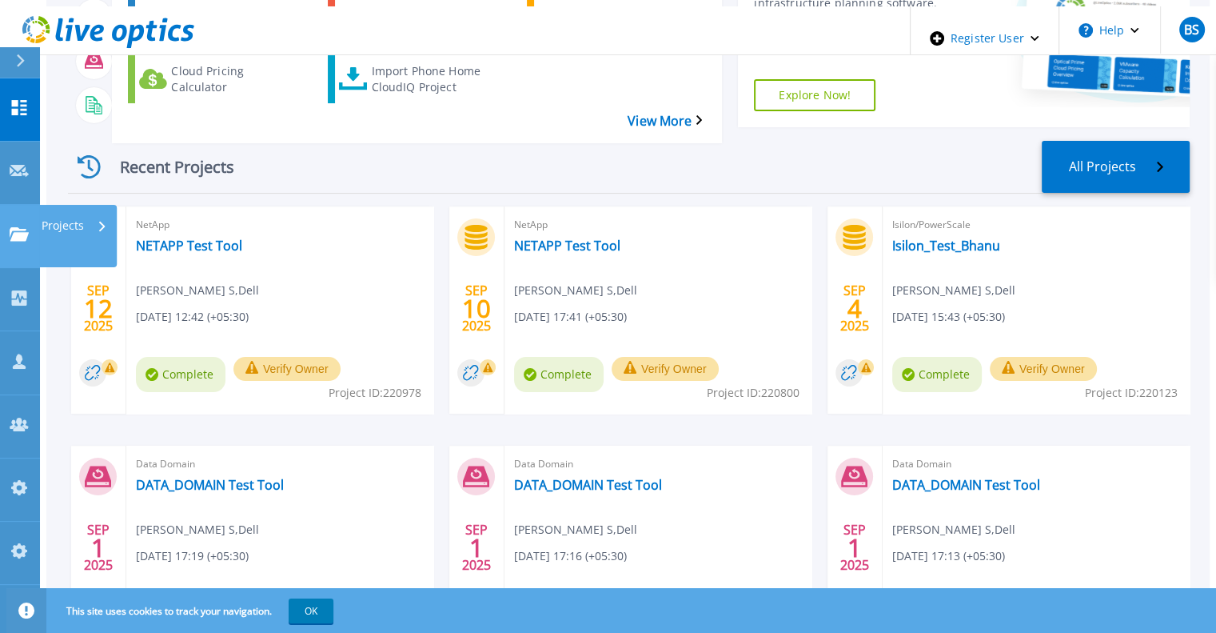
click at [7, 205] on link "Projects Projects" at bounding box center [20, 236] width 40 height 63
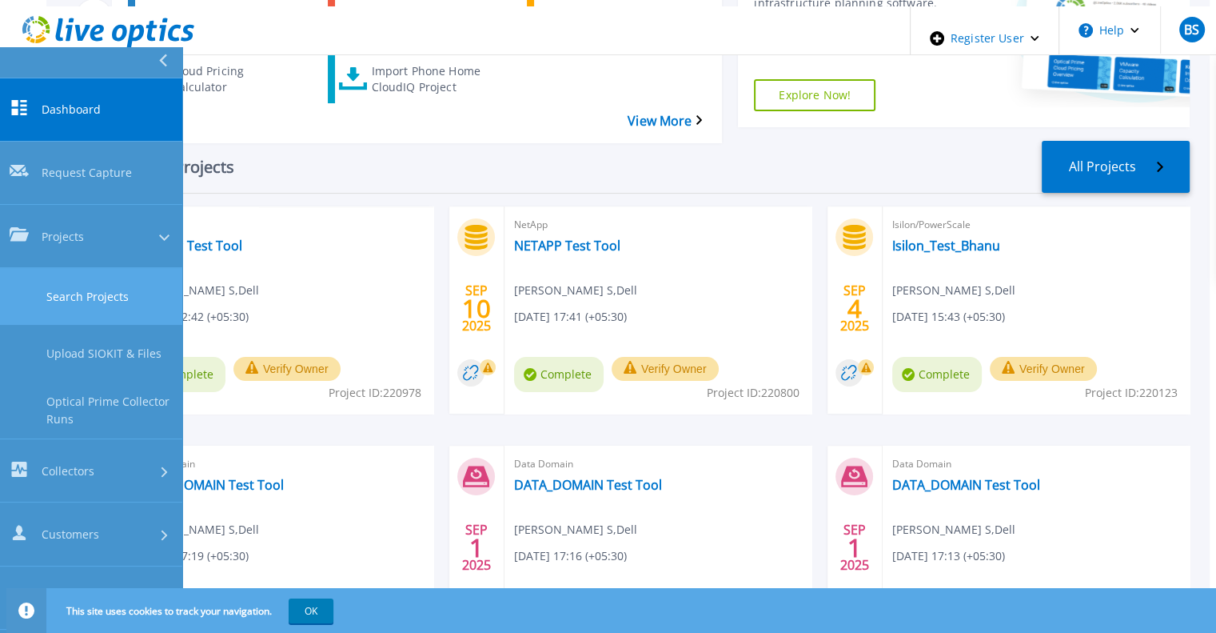
click at [34, 268] on link "Search Projects" at bounding box center [91, 296] width 182 height 57
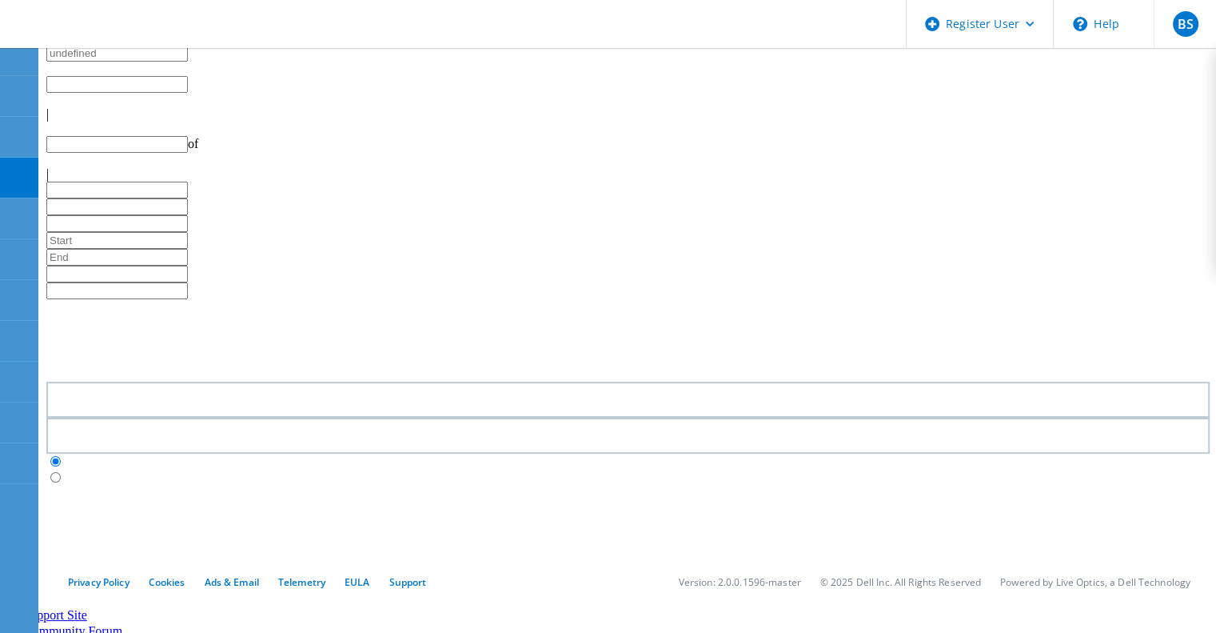
type input "2"
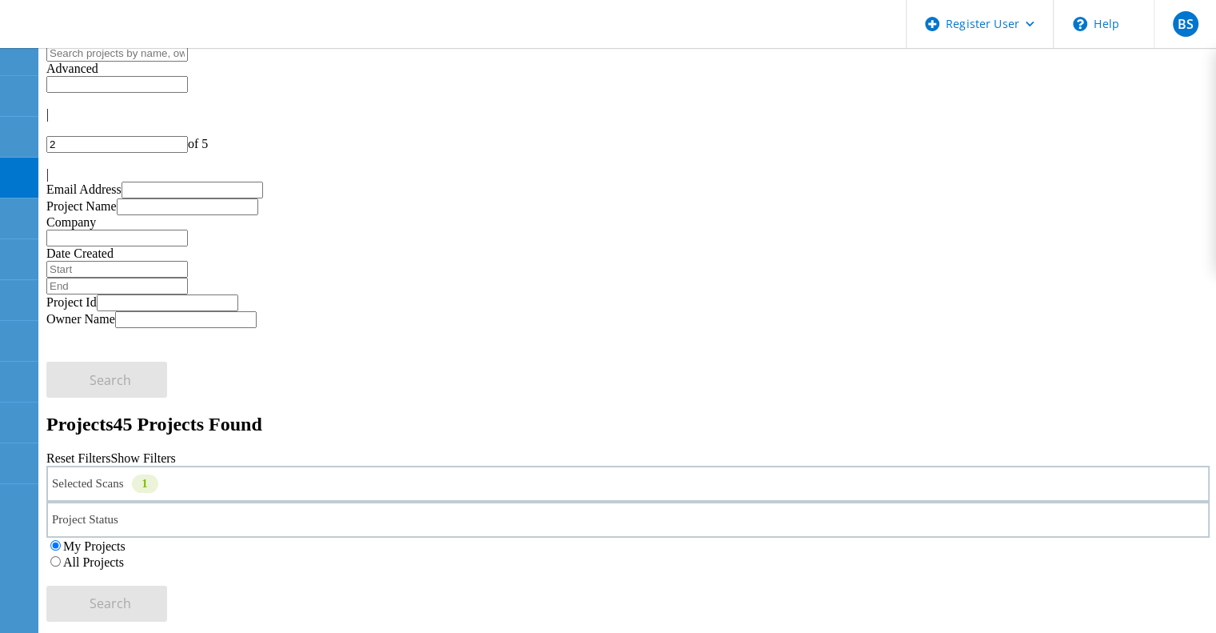
click at [357, 465] on div "Selected Scans 1" at bounding box center [628, 483] width 1164 height 36
click at [124, 555] on label "All Projects" at bounding box center [93, 562] width 61 height 14
click at [61, 556] on input "All Projects" at bounding box center [55, 561] width 10 height 10
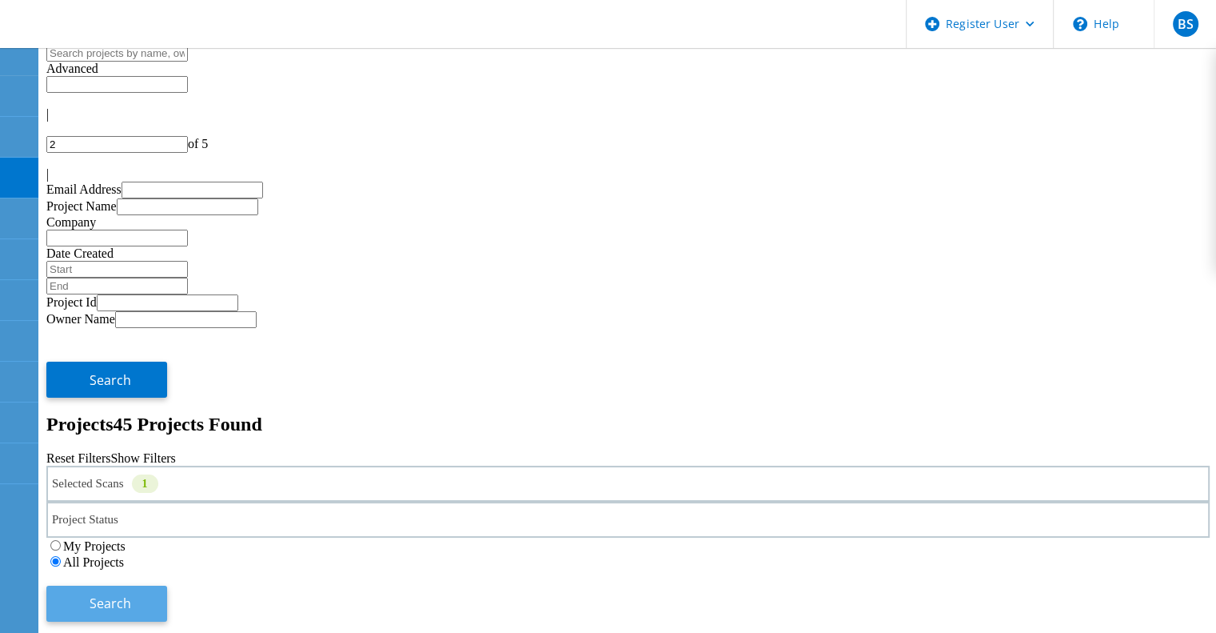
click at [167, 585] on button "Search" at bounding box center [106, 603] width 121 height 36
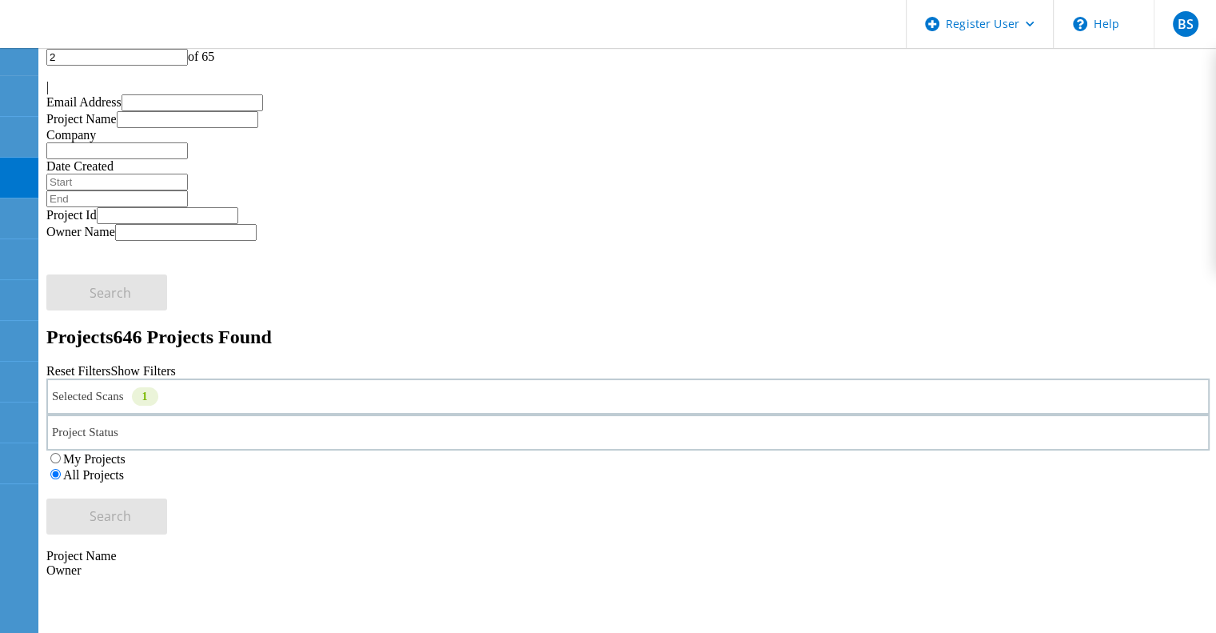
scroll to position [0, 0]
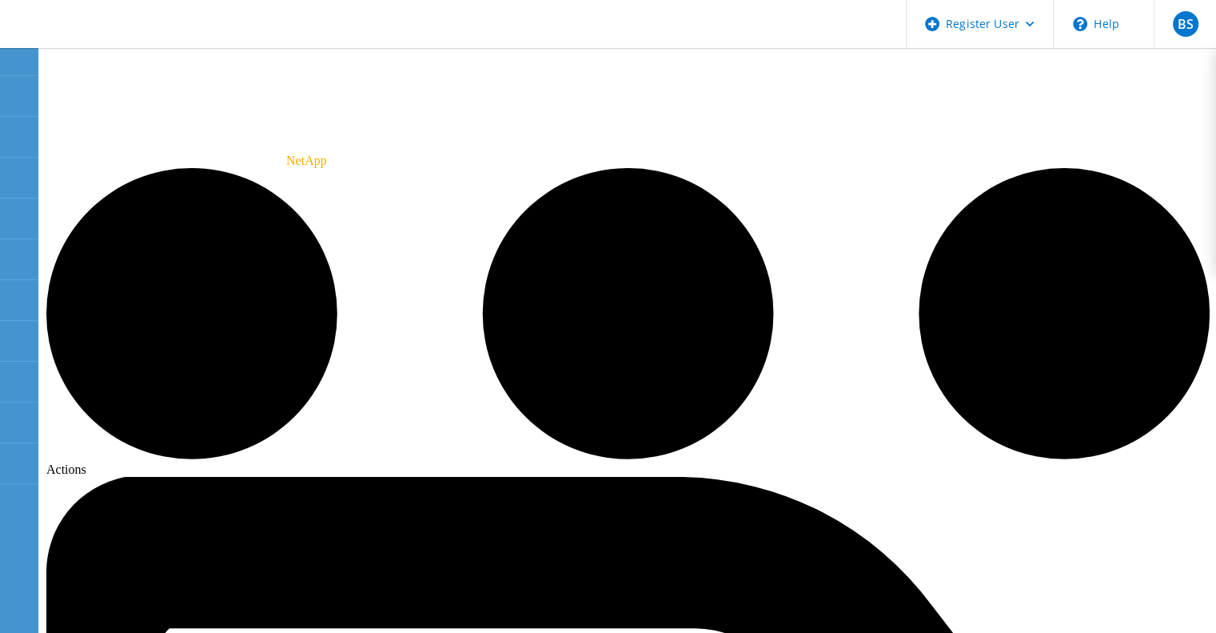
drag, startPoint x: 1104, startPoint y: 93, endPoint x: 1104, endPoint y: 82, distance: 11.2
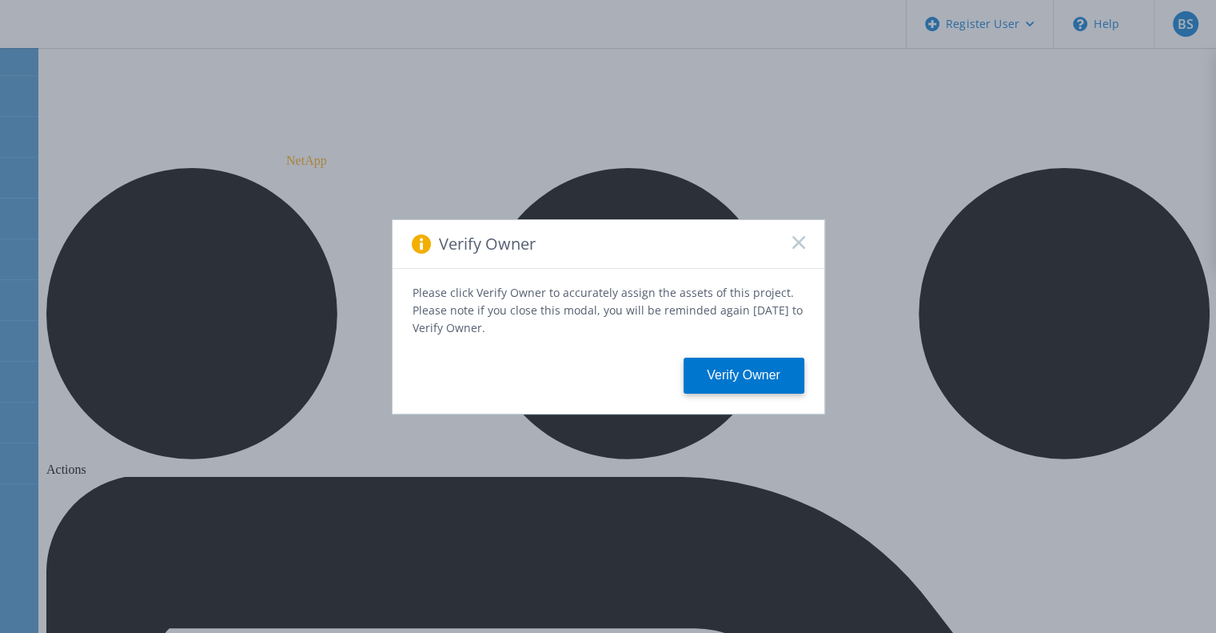
click at [797, 242] on icon at bounding box center [799, 242] width 13 height 13
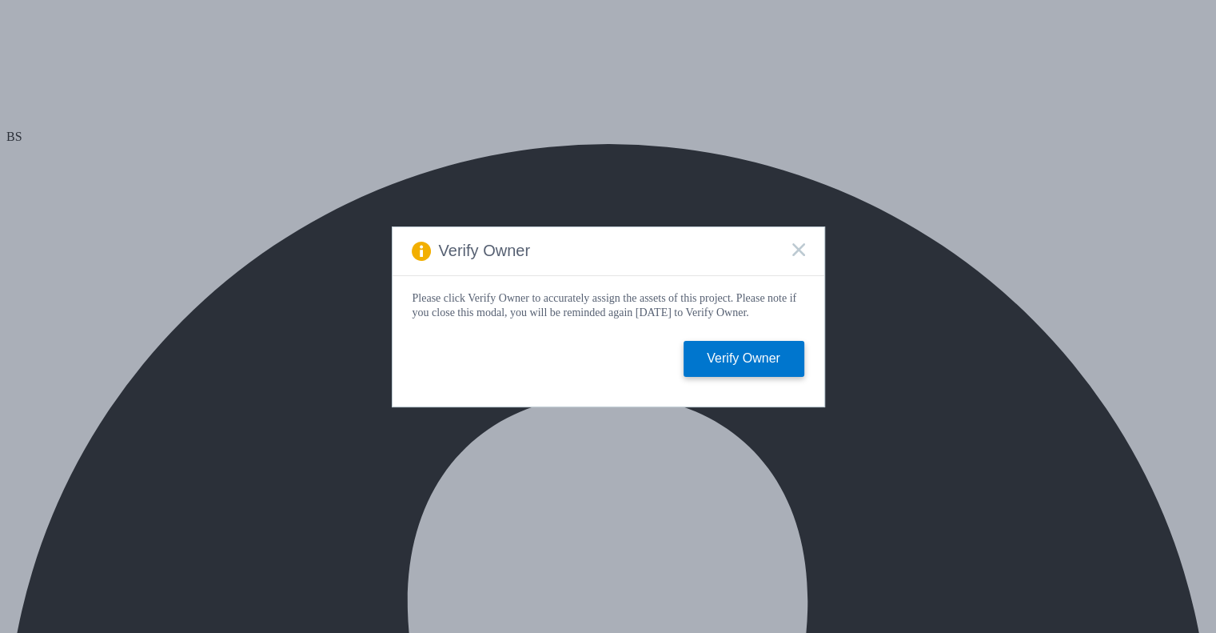
click at [790, 247] on div "Verify Owner" at bounding box center [609, 251] width 432 height 49
click at [794, 247] on icon at bounding box center [799, 249] width 13 height 13
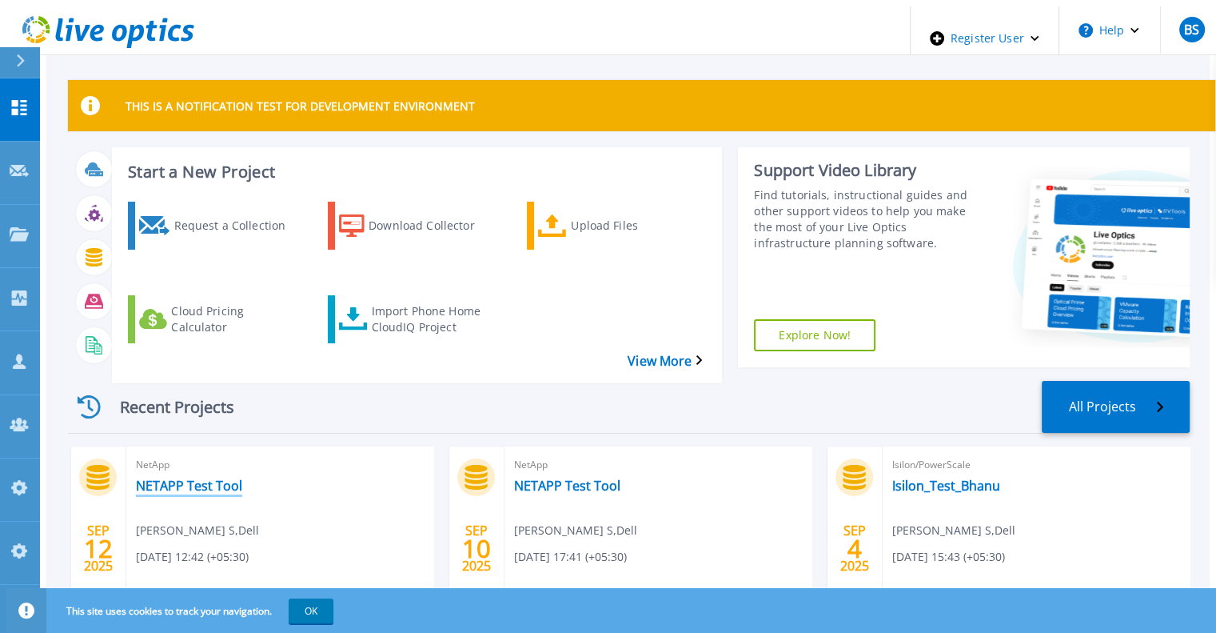
click at [202, 477] on link "NETAPP Test Tool" at bounding box center [189, 485] width 106 height 16
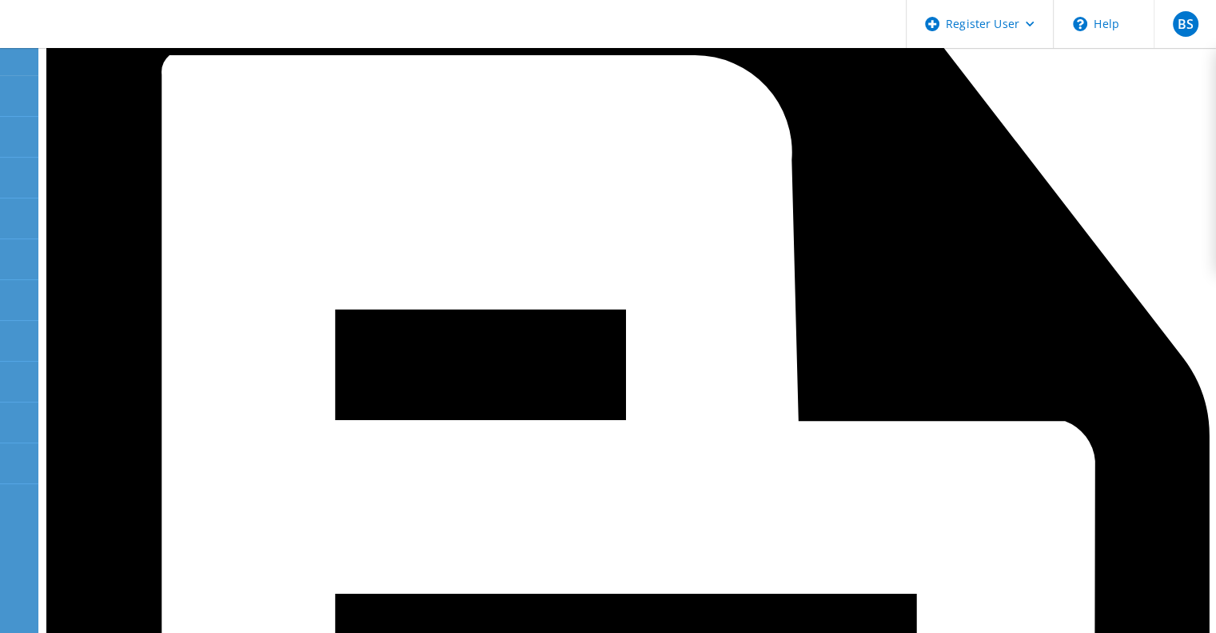
scroll to position [640, 0]
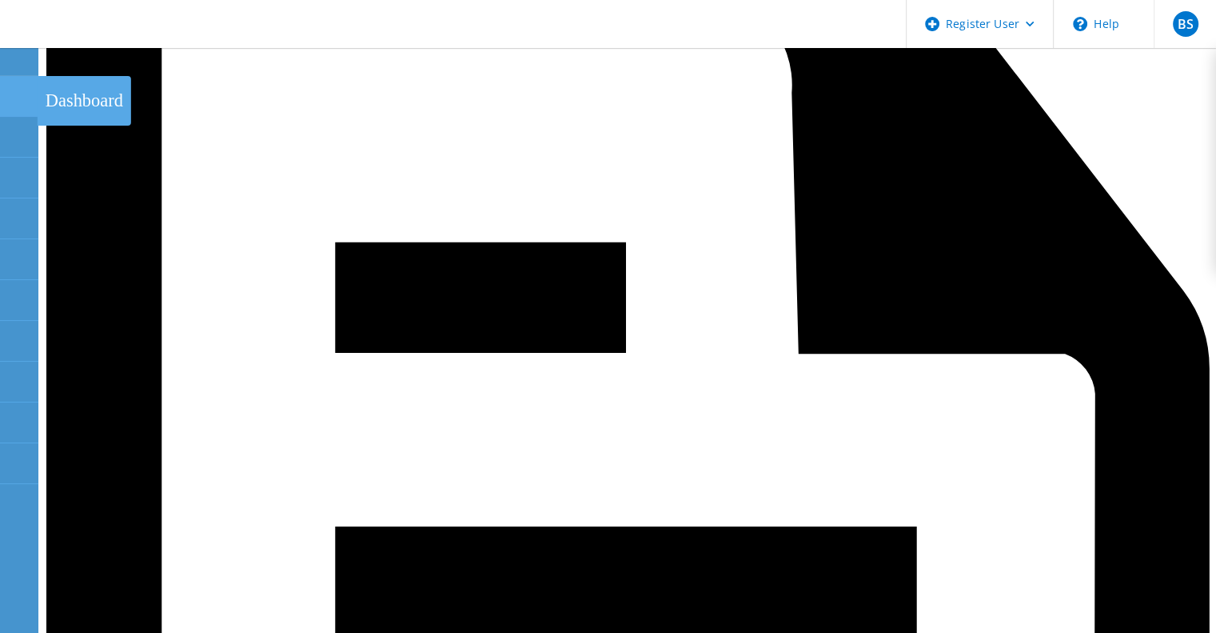
click at [9, 89] on use at bounding box center [9, 89] width 0 height 0
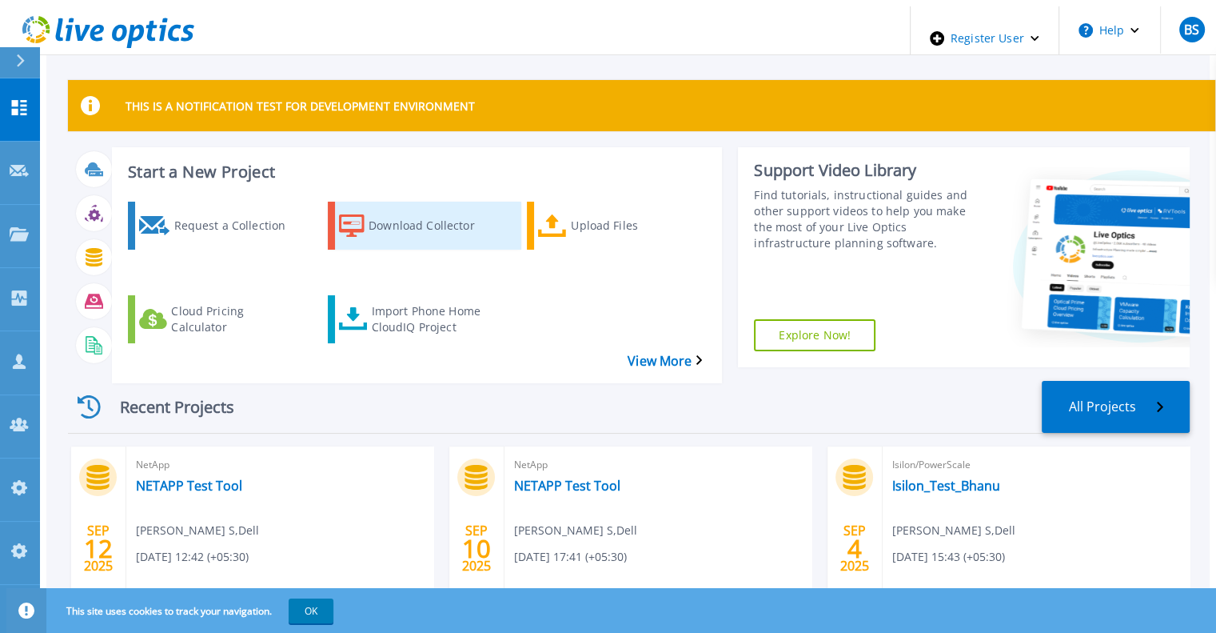
drag, startPoint x: 377, startPoint y: 186, endPoint x: 375, endPoint y: 198, distance: 13.0
click at [377, 189] on div "Request a Collection Download Collector Upload Files Cloud Pricing Calculator I…" at bounding box center [414, 282] width 599 height 186
click at [373, 213] on div "Download Collector" at bounding box center [433, 226] width 128 height 40
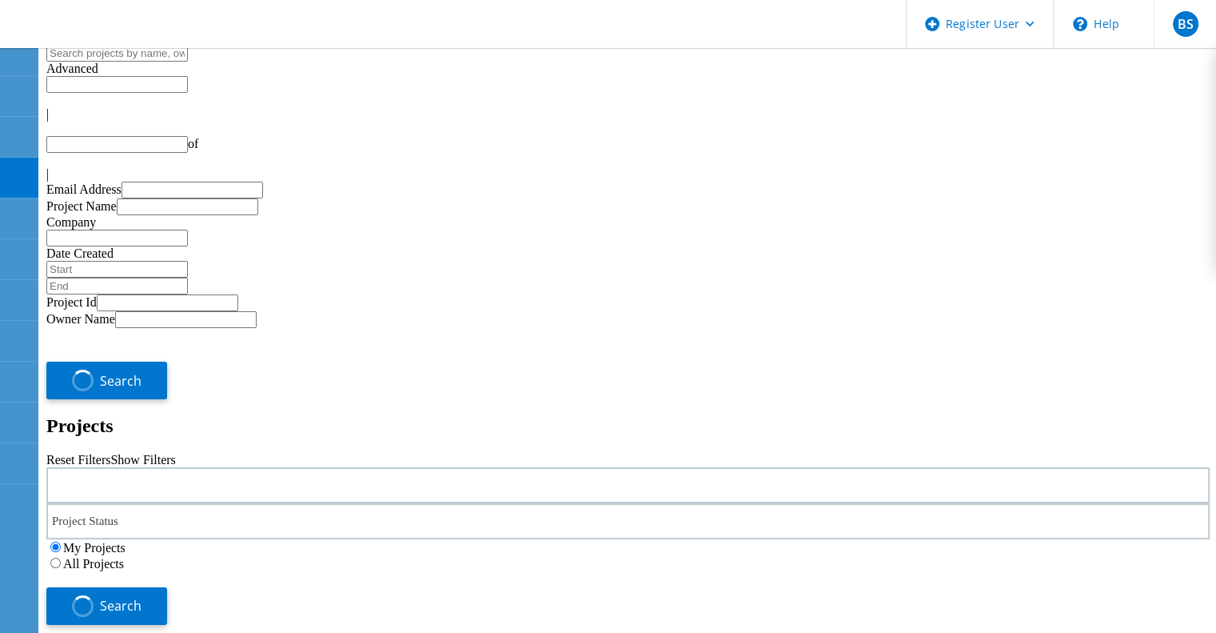
type input "1"
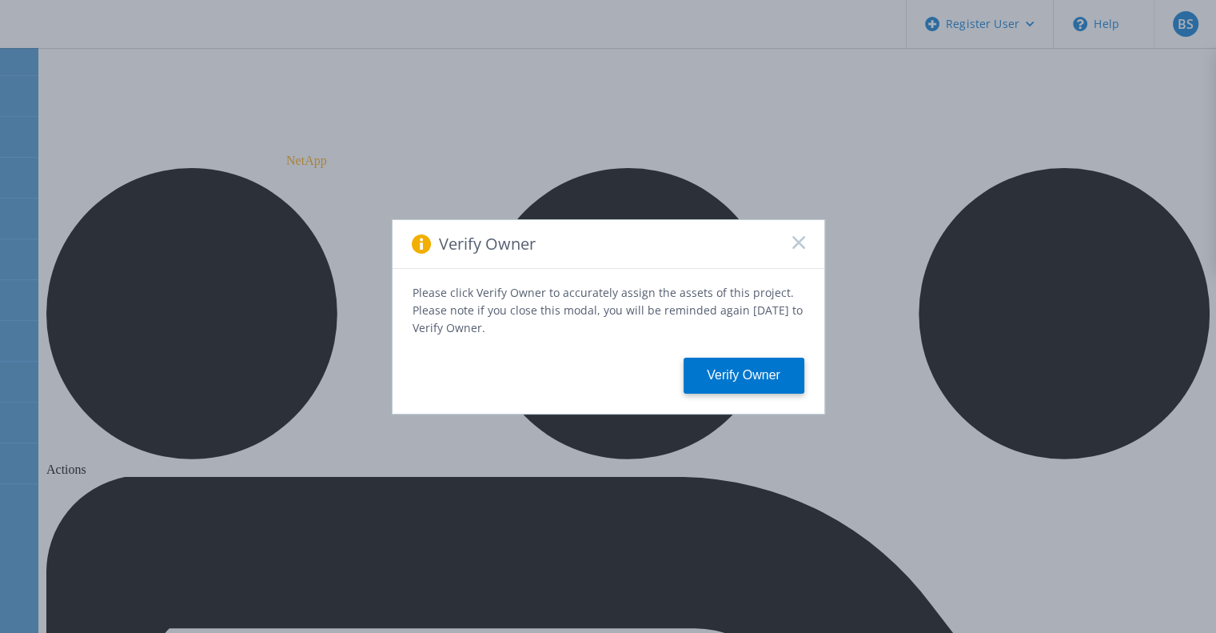
click at [801, 249] on icon at bounding box center [799, 242] width 13 height 13
